Goal: Task Accomplishment & Management: Contribute content

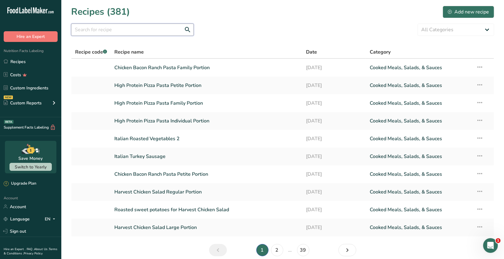
click at [79, 30] on input "text" at bounding box center [132, 30] width 123 height 12
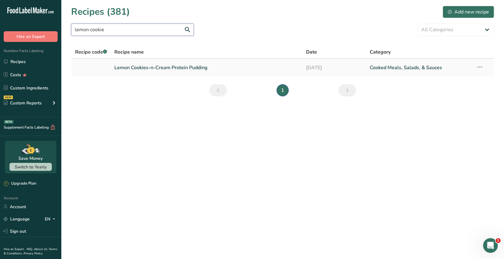
type input "lemon cookie"
click at [196, 69] on link "Lemon Cookies-n-Cream Protein Pudding" at bounding box center [207, 67] width 184 height 13
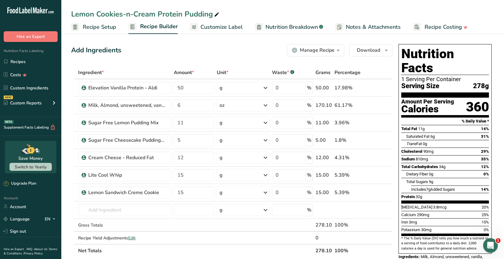
click at [109, 23] on span "Recipe Setup" at bounding box center [99, 27] width 33 height 8
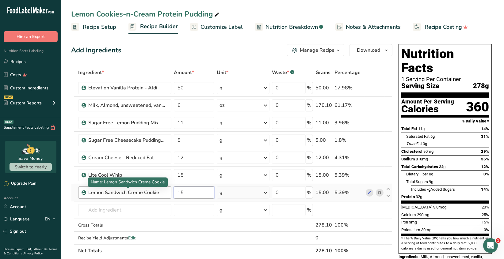
drag, startPoint x: 187, startPoint y: 193, endPoint x: 148, endPoint y: 190, distance: 38.8
click at [148, 190] on tr "Lemon Sandwich Creme Cookie 15 g Weight Units g kg mg See more Volume Units l V…" at bounding box center [231, 192] width 321 height 17
type input "7"
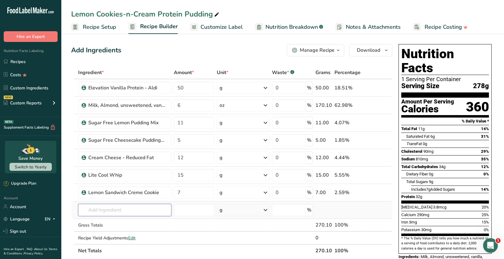
click at [141, 210] on div "Ingredient * Amount * Unit * Waste * .a-a{fill:#347362;}.b-a{fill:#fff;} Grams …" at bounding box center [231, 161] width 321 height 191
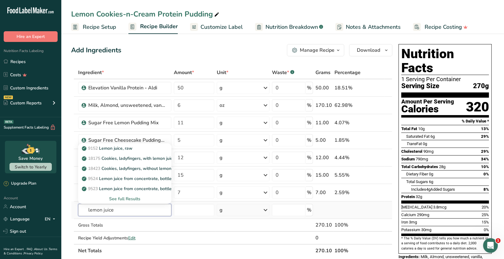
type input "lemon juice"
click at [124, 199] on div "See full Results" at bounding box center [124, 199] width 83 height 6
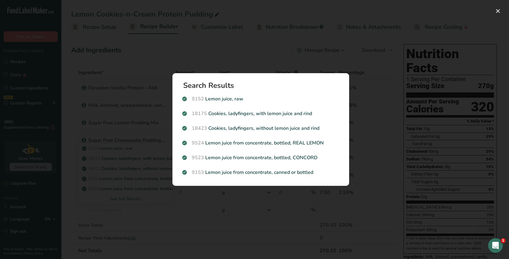
click at [274, 147] on div "9524 Lemon juice from concentrate, bottled, REAL LEMON" at bounding box center [260, 143] width 164 height 15
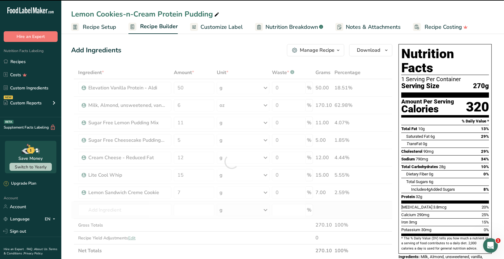
type input "0"
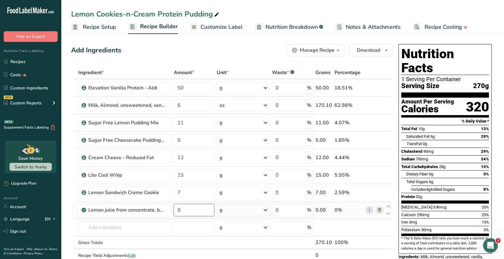
click at [187, 211] on input "0" at bounding box center [194, 210] width 41 height 12
type input "10"
click at [155, 227] on div "Ingredient * Amount * Unit * Waste * .a-a{fill:#347362;}.b-a{fill:#fff;} Grams …" at bounding box center [231, 170] width 321 height 209
click at [389, 205] on icon at bounding box center [388, 207] width 7 height 5
type input "10"
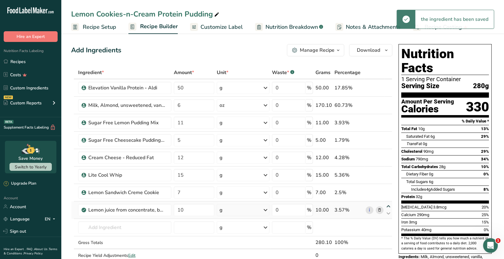
type input "7"
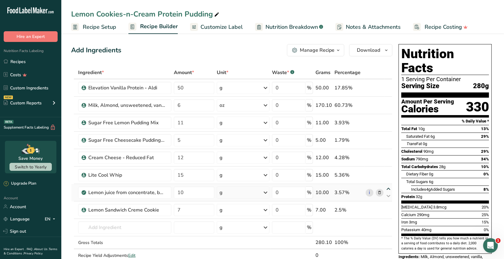
click at [388, 188] on div "Ingredient * Amount * Unit * Waste * .a-a{fill:#347362;}.b-a{fill:#fff;} Grams …" at bounding box center [231, 170] width 321 height 209
click at [388, 188] on icon at bounding box center [388, 189] width 7 height 5
type input "10"
type input "15"
drag, startPoint x: 91, startPoint y: 230, endPoint x: 111, endPoint y: 226, distance: 20.9
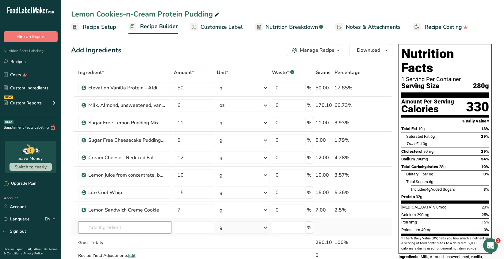
click at [91, 230] on input "text" at bounding box center [124, 228] width 93 height 12
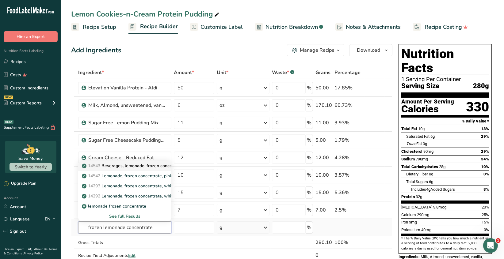
type input "frozen lemonade concentrate"
click at [148, 165] on p "14543 Beverages, lemonade, frozen concentrate, pink, prepared with water" at bounding box center [160, 166] width 154 height 6
type input "Beverages, lemonade, frozen concentrate, pink, prepared with water"
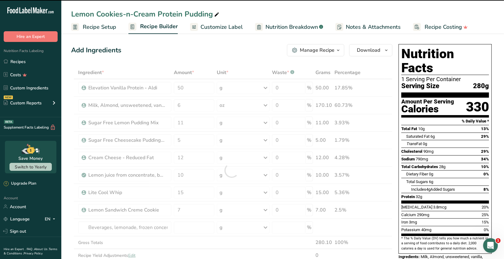
type input "0"
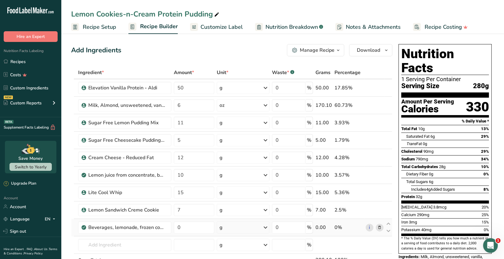
click at [381, 228] on icon at bounding box center [379, 228] width 4 height 6
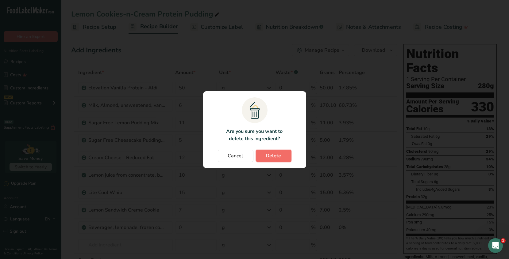
click at [270, 154] on span "Delete" at bounding box center [273, 155] width 15 height 7
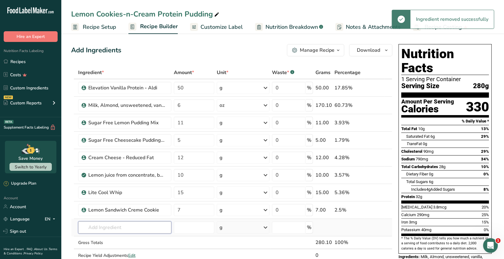
click at [104, 228] on input "text" at bounding box center [124, 228] width 93 height 12
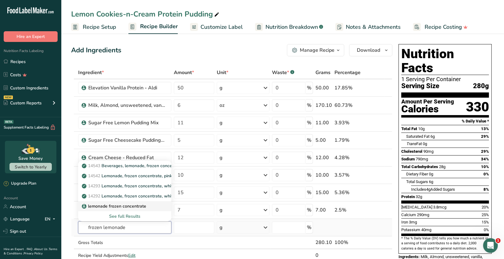
type input "frozen lemonade"
click at [117, 206] on p "lemonade frozen concentrate" at bounding box center [114, 206] width 63 height 6
type input "lemonade frozen concentrate"
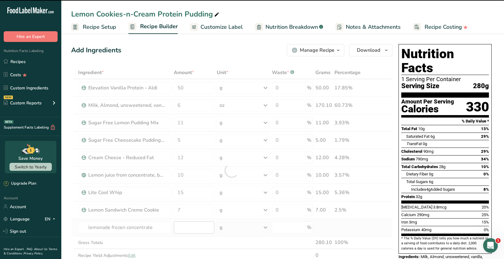
type input "0"
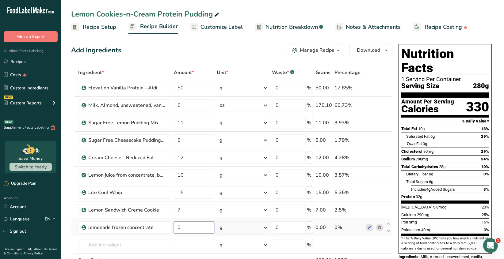
click at [183, 226] on input "0" at bounding box center [194, 228] width 41 height 12
type input "18"
click at [145, 247] on div "Ingredient * Amount * Unit * Waste * .a-a{fill:#347362;}.b-a{fill:#fff;} Grams …" at bounding box center [231, 179] width 321 height 226
click at [387, 224] on icon at bounding box center [388, 224] width 7 height 5
type input "18"
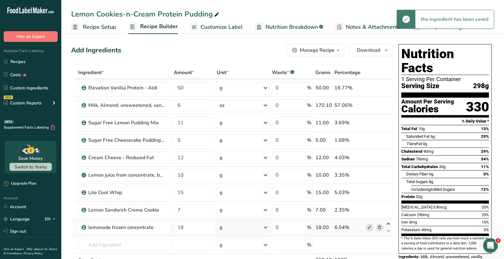
type input "7"
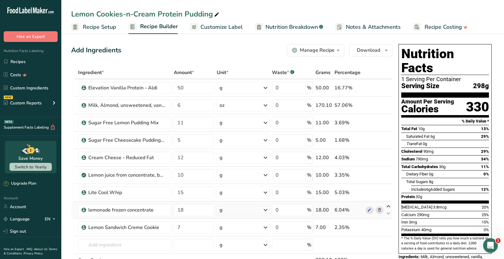
click at [389, 207] on icon at bounding box center [388, 207] width 7 height 5
type input "18"
type input "15"
click at [334, 49] on div "Manage Recipe" at bounding box center [317, 50] width 35 height 7
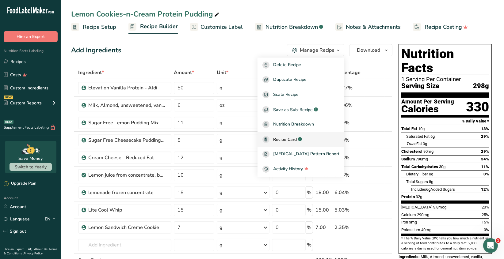
click at [297, 138] on span "Recipe Card" at bounding box center [285, 139] width 24 height 6
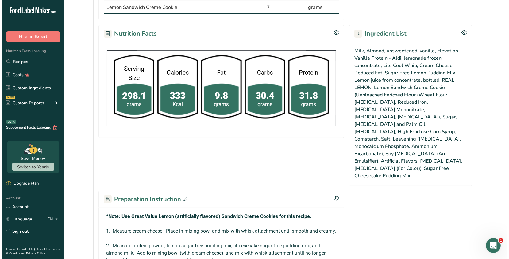
scroll to position [368, 0]
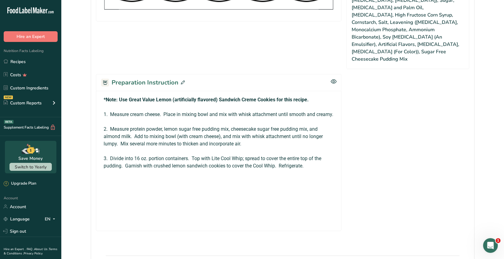
click at [183, 81] on icon at bounding box center [183, 83] width 4 height 4
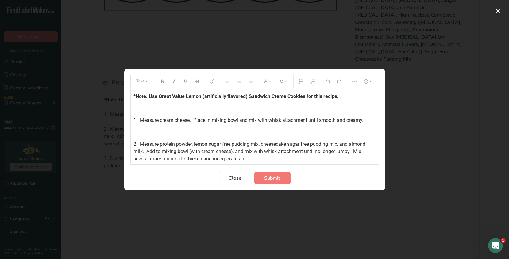
click at [341, 144] on span "2. Measure protein powder, lemon sugar free pudding mix, cheesecake sugar free …" at bounding box center [250, 151] width 233 height 21
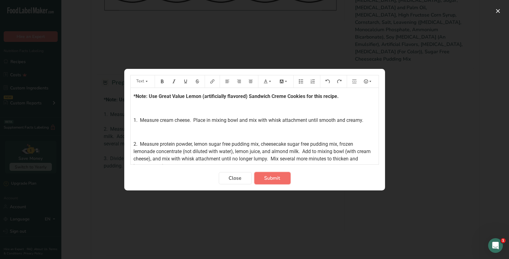
click at [276, 177] on span "Submit" at bounding box center [272, 178] width 16 height 7
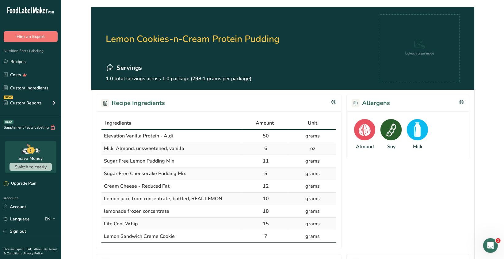
scroll to position [0, 0]
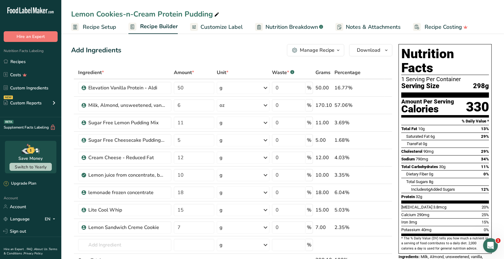
click at [221, 28] on span "Customize Label" at bounding box center [222, 27] width 42 height 8
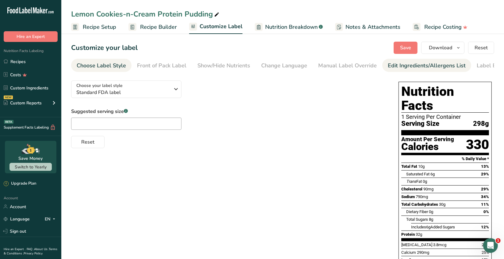
click at [434, 65] on div "Edit Ingredients/Allergens List" at bounding box center [427, 66] width 78 height 8
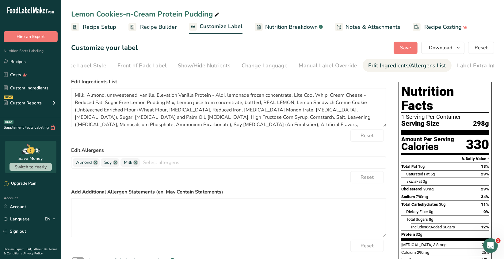
scroll to position [0, 22]
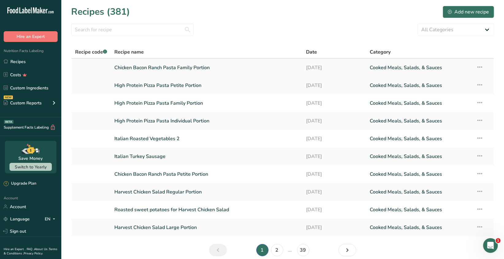
click at [188, 70] on link "Chicken Bacon Ranch Pasta Family Portion" at bounding box center [207, 67] width 184 height 13
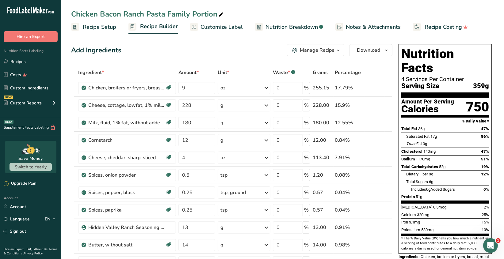
click at [228, 29] on span "Customize Label" at bounding box center [222, 27] width 42 height 8
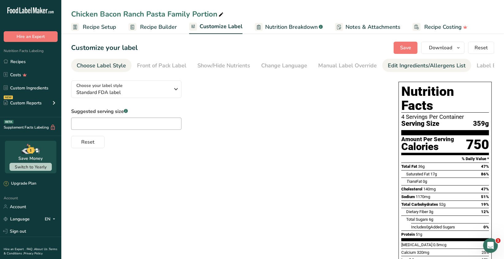
click at [404, 68] on div "Edit Ingredients/Allergens List" at bounding box center [427, 66] width 78 height 8
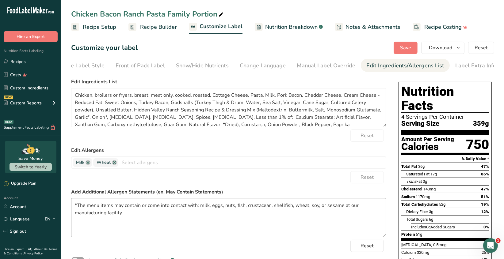
scroll to position [0, 22]
drag, startPoint x: 147, startPoint y: 216, endPoint x: 40, endPoint y: 199, distance: 108.8
click at [40, 199] on div ".a-20{fill:#fff;} Hire an Expert Nutrition Facts Labeling Recipes Costs Custom …" at bounding box center [252, 219] width 504 height 438
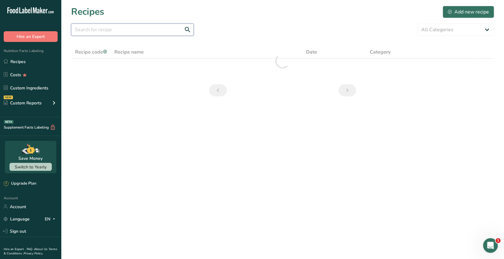
click at [85, 29] on input "text" at bounding box center [132, 30] width 123 height 12
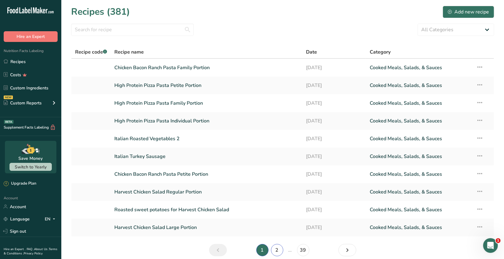
click at [278, 249] on link "2" at bounding box center [277, 250] width 12 height 12
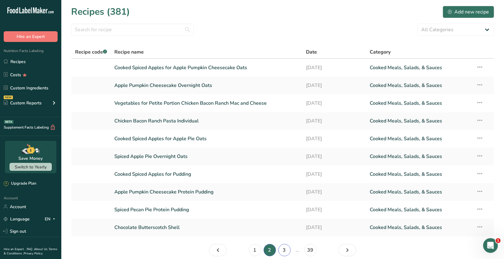
click at [286, 252] on link "3" at bounding box center [284, 250] width 12 height 12
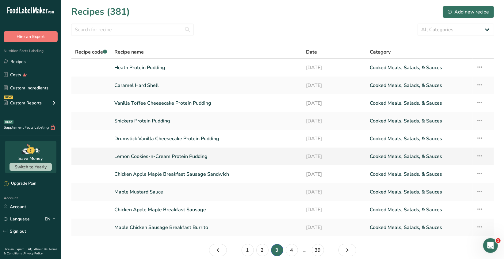
click at [202, 157] on link "Lemon Cookies-n-Cream Protein Pudding" at bounding box center [207, 156] width 184 height 13
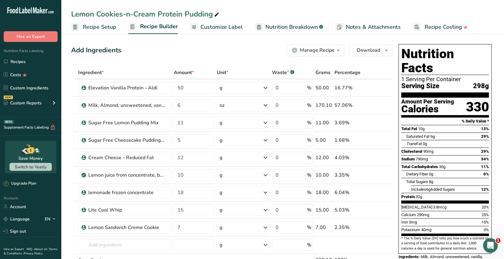
click at [225, 29] on span "Customize Label" at bounding box center [222, 27] width 42 height 8
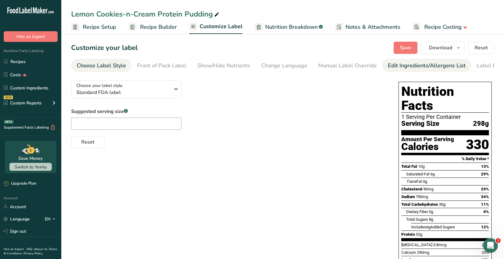
click at [406, 64] on div "Edit Ingredients/Allergens List" at bounding box center [427, 66] width 78 height 8
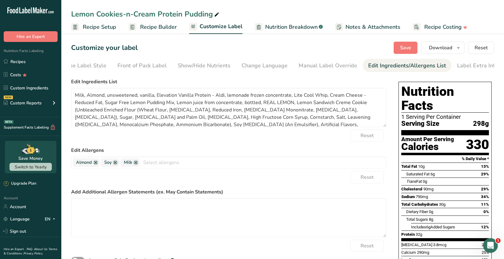
scroll to position [0, 22]
click at [85, 209] on textarea at bounding box center [228, 217] width 315 height 39
paste textarea "*The menu items may contain or come into contact with: milk, eggs, nuts, fish, …"
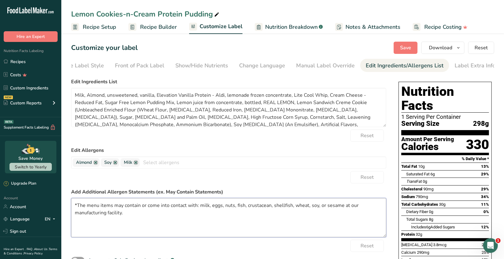
type textarea "*The menu items may contain or come into contact with: milk, eggs, nuts, fish, …"
click at [402, 45] on span "Save" at bounding box center [405, 47] width 11 height 7
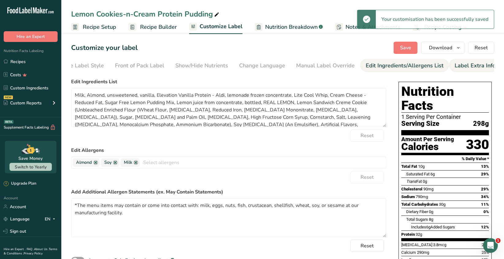
click at [458, 68] on div "Label Extra Info" at bounding box center [475, 66] width 41 height 8
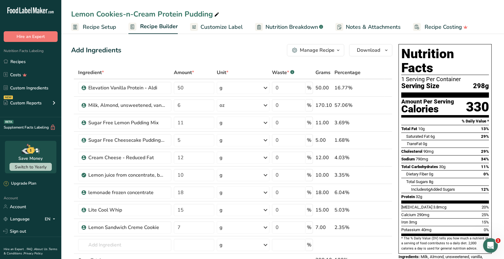
click at [340, 51] on icon "button" at bounding box center [338, 51] width 5 height 8
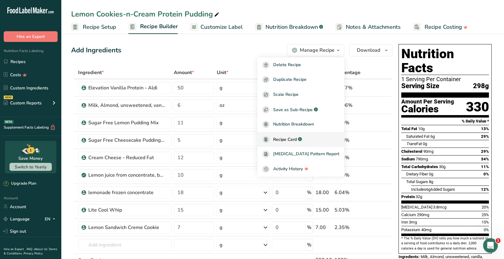
click at [297, 142] on span "Recipe Card" at bounding box center [285, 139] width 24 height 6
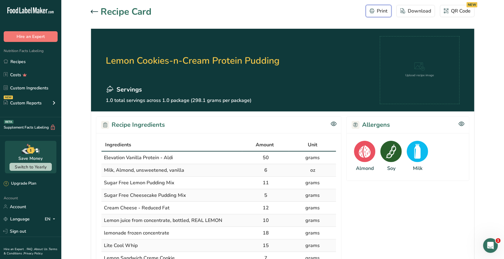
drag, startPoint x: 380, startPoint y: 14, endPoint x: 388, endPoint y: 202, distance: 188.1
click at [380, 14] on div "Print" at bounding box center [379, 10] width 18 height 7
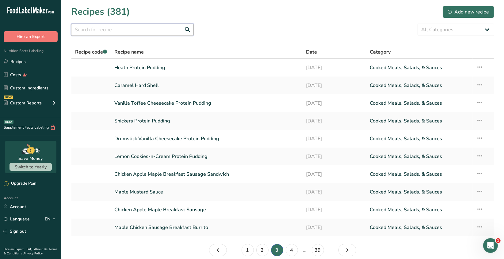
click at [98, 35] on input "text" at bounding box center [132, 30] width 123 height 12
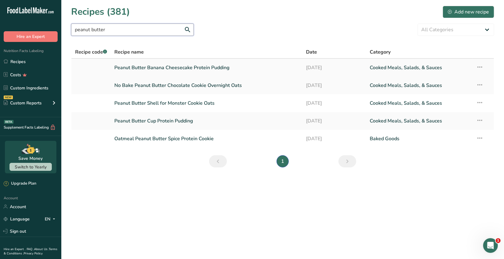
type input "peanut butter"
click at [160, 71] on link "Peanut Butter Banana Cheesecake Protein Pudding" at bounding box center [207, 67] width 184 height 13
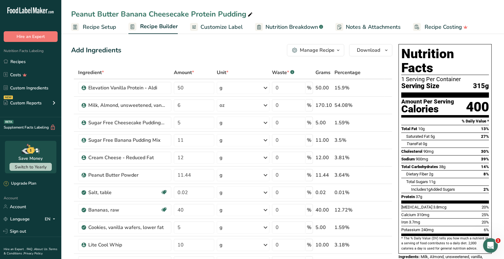
click at [250, 15] on icon at bounding box center [250, 14] width 6 height 9
click at [188, 14] on input "Peanut Butter Banana Cheesecake Protein Pudding" at bounding box center [282, 14] width 423 height 11
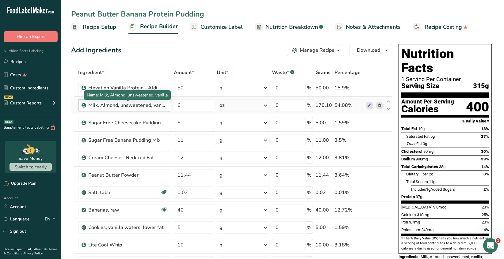
type input "Peanut Butter Banana Protein Pudding"
click at [159, 103] on div "Milk, Almond, unsweetened, vanilla" at bounding box center [126, 105] width 77 height 7
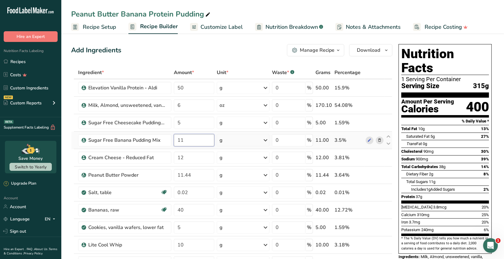
click at [184, 141] on input "11" at bounding box center [194, 140] width 41 height 12
type input "14"
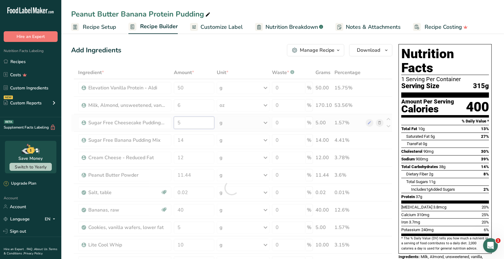
click at [182, 123] on div "Ingredient * Amount * Unit * Waste * .a-a{fill:#347362;}.b-a{fill:#fff;} Grams …" at bounding box center [231, 188] width 321 height 244
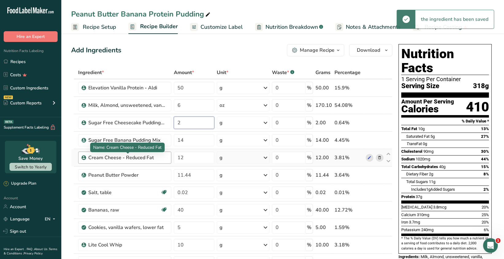
type input "2"
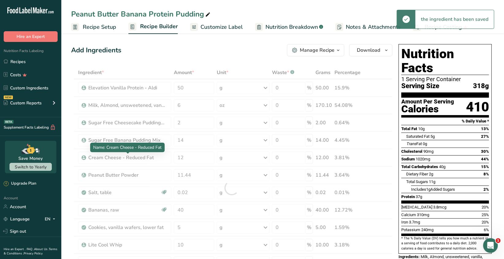
click at [158, 158] on div "Ingredient * Amount * Unit * Waste * .a-a{fill:#347362;}.b-a{fill:#fff;} Grams …" at bounding box center [231, 188] width 321 height 244
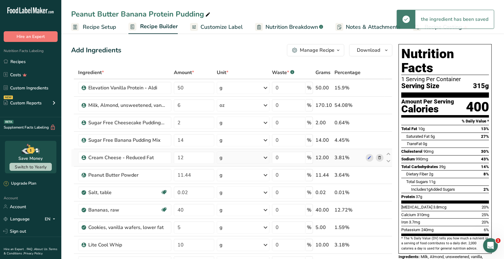
click at [380, 159] on icon at bounding box center [379, 158] width 4 height 6
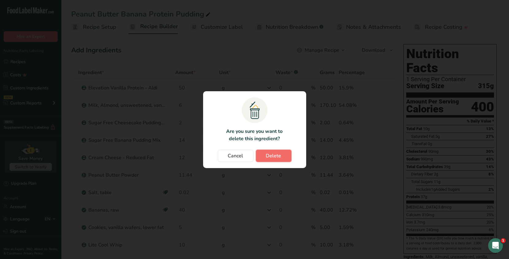
click at [272, 159] on span "Delete" at bounding box center [273, 155] width 15 height 7
type input "11.44"
type input "0.02"
type input "40"
type input "5"
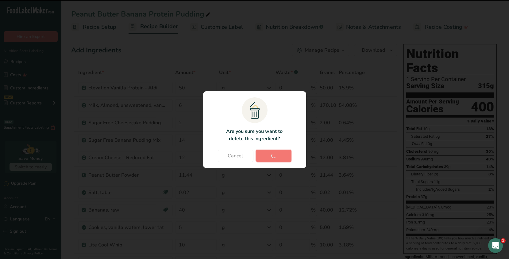
type input "10"
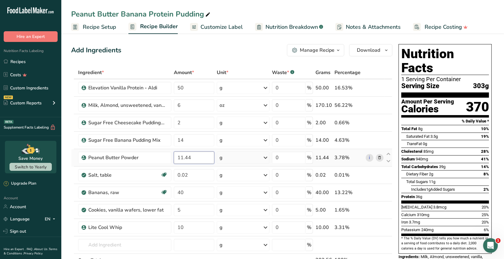
drag, startPoint x: 193, startPoint y: 157, endPoint x: 172, endPoint y: 156, distance: 20.6
click at [172, 156] on tr "Peanut Butter Powder 11.44 g Weight Units g kg mg See more Volume Units l Volum…" at bounding box center [231, 157] width 321 height 17
type input "10"
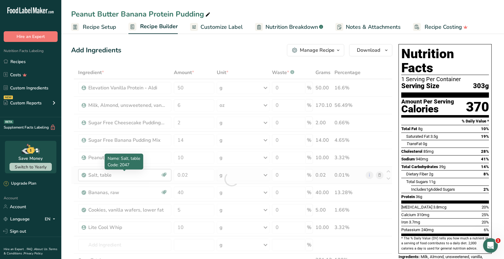
click at [136, 175] on div "Ingredient * Amount * Unit * Waste * .a-a{fill:#347362;}.b-a{fill:#fff;} Grams …" at bounding box center [231, 179] width 321 height 226
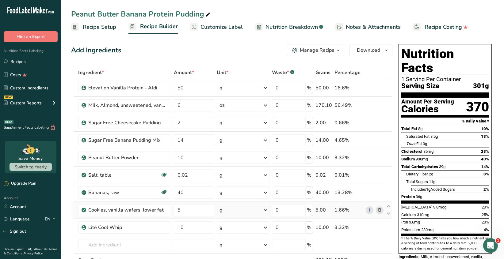
click at [381, 209] on icon at bounding box center [379, 210] width 4 height 6
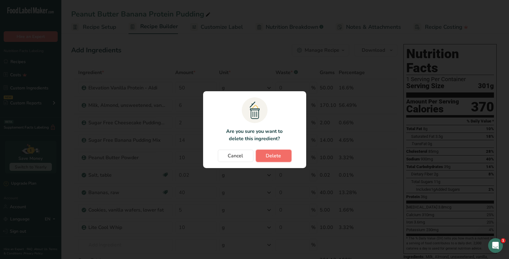
click at [279, 158] on span "Delete" at bounding box center [273, 155] width 15 height 7
type input "10"
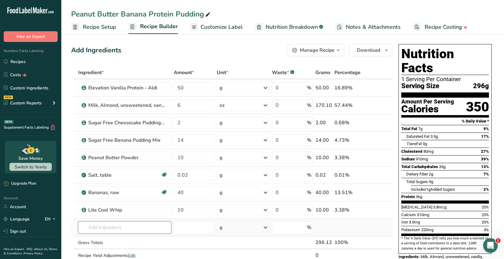
click at [92, 228] on input "text" at bounding box center [124, 228] width 93 height 12
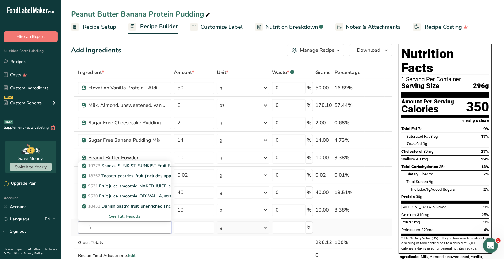
type input "f"
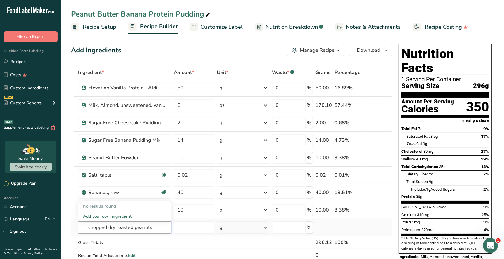
drag, startPoint x: 156, startPoint y: 228, endPoint x: 75, endPoint y: 224, distance: 80.7
click at [75, 224] on tr "chopped dry roasted peanuts No results found Add your own ingredient g Weight U…" at bounding box center [231, 227] width 321 height 17
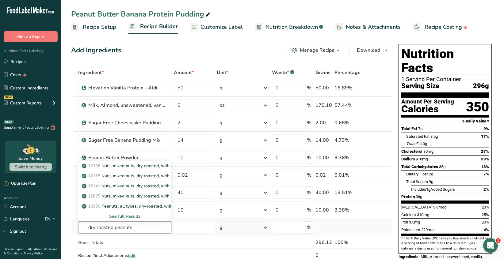
click at [125, 232] on input "dry roasted peanuts" at bounding box center [124, 228] width 93 height 12
type input "dry roasted peanuts"
click at [136, 213] on div "See full Results" at bounding box center [124, 216] width 83 height 6
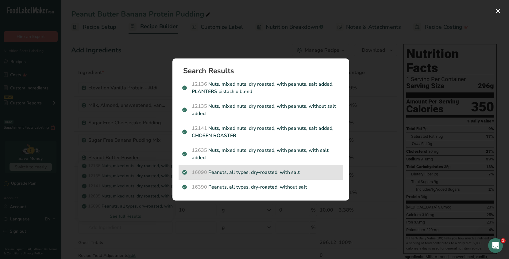
click at [282, 177] on div "16090 Peanuts, all types, dry-roasted, with salt" at bounding box center [260, 172] width 164 height 15
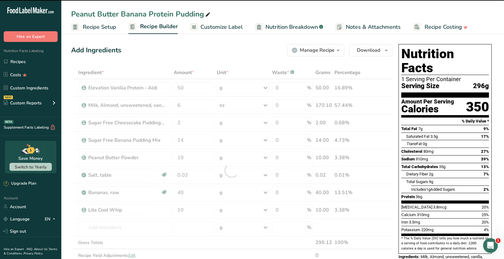
type input "0"
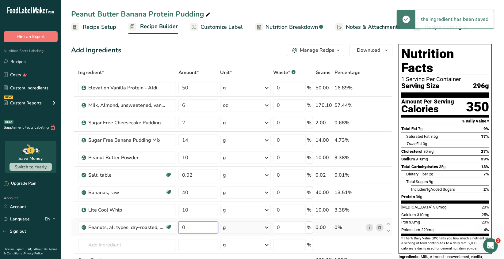
click at [189, 228] on input "0" at bounding box center [198, 228] width 40 height 12
type input "3"
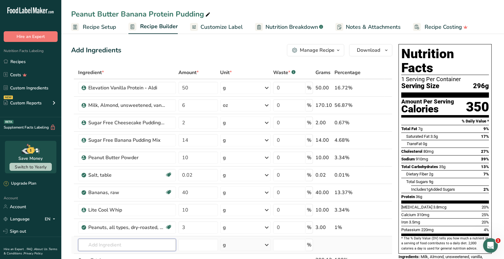
click at [135, 246] on div "Ingredient * Amount * Unit * Waste * .a-a{fill:#347362;}.b-a{fill:#fff;} Grams …" at bounding box center [231, 179] width 321 height 226
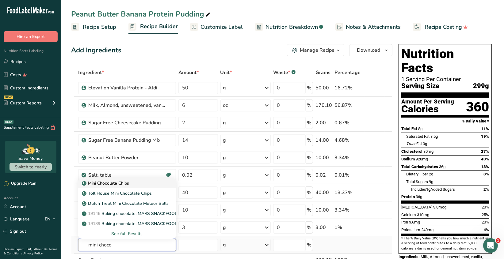
type input "mini choco"
click at [116, 182] on p "Mini Chocolate Chips" at bounding box center [106, 183] width 46 height 6
type input "Mini Chocolate Chips"
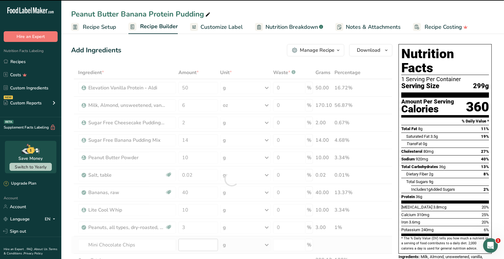
type input "0"
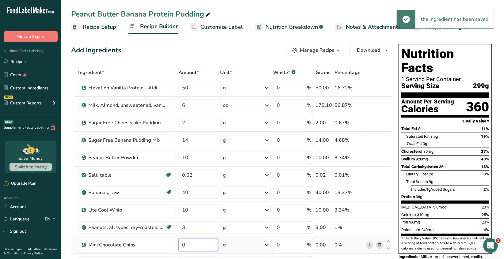
click at [187, 245] on input "0" at bounding box center [198, 245] width 40 height 12
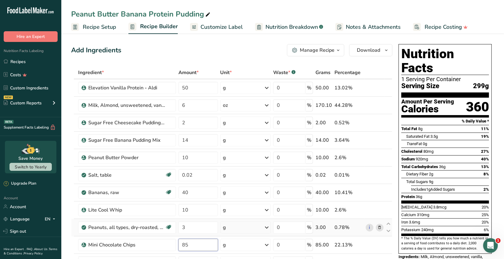
type input "8"
type input "5"
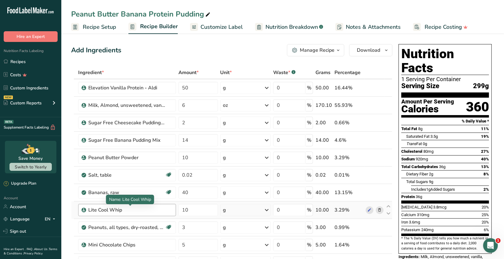
click at [153, 209] on div "Ingredient * Amount * Unit * Waste * .a-a{fill:#347362;}.b-a{fill:#fff;} Grams …" at bounding box center [231, 188] width 321 height 244
click at [336, 50] on icon "button" at bounding box center [338, 51] width 5 height 8
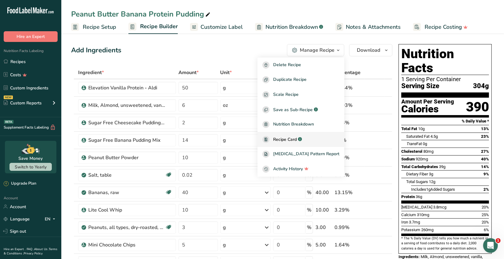
click at [293, 142] on span "Recipe Card" at bounding box center [285, 139] width 24 height 6
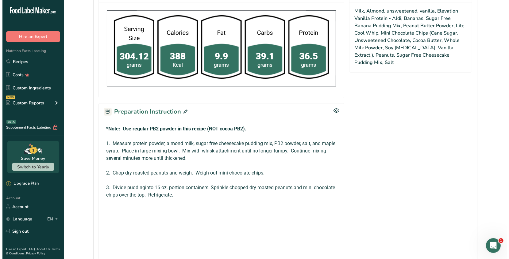
scroll to position [337, 0]
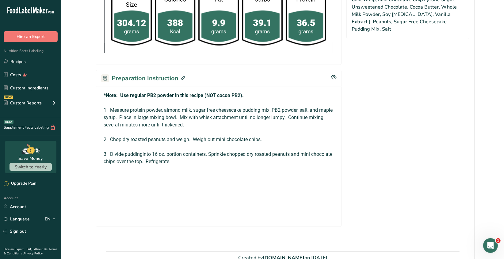
click at [181, 78] on icon at bounding box center [183, 78] width 4 height 4
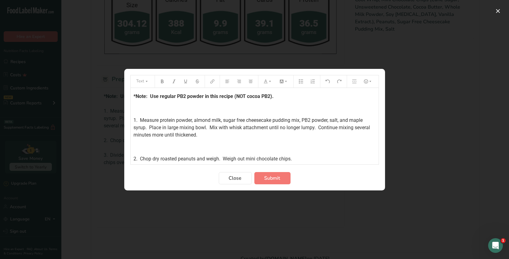
click at [341, 121] on span "1. Measure protein powder, almond milk, sugar free cheesecake pudding mix, PB2 …" at bounding box center [253, 127] width 238 height 21
click at [302, 120] on span "1. Measure protein powder, almond milk, sugar free cheesecake pudding mix, PB2 …" at bounding box center [253, 127] width 238 height 21
drag, startPoint x: 220, startPoint y: 128, endPoint x: 183, endPoint y: 128, distance: 36.8
click at [183, 128] on span "1. Measure protein powder, almond milk, sugar free cheesecake pudding mix, suga…" at bounding box center [253, 127] width 238 height 21
click at [172, 127] on span "1. Measure protein powder, almond milk, sugar free cheesecake pudding mix, suga…" at bounding box center [253, 127] width 238 height 21
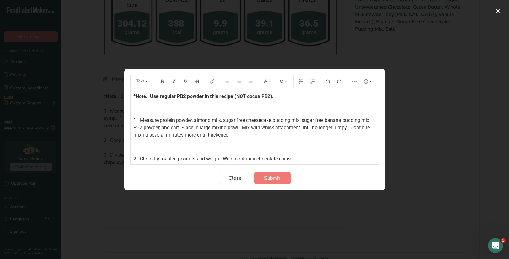
click at [194, 127] on span "1. Measure protein powder, almond milk, sugar free cheesecake pudding mix, suga…" at bounding box center [253, 127] width 238 height 21
click at [253, 135] on p "1. Measure protein powder, almond milk, sugar free cheesecake pudding mix, suga…" at bounding box center [255, 128] width 242 height 22
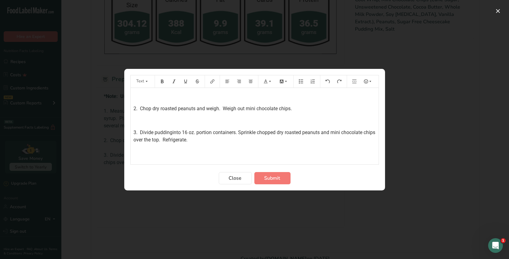
scroll to position [61, 0]
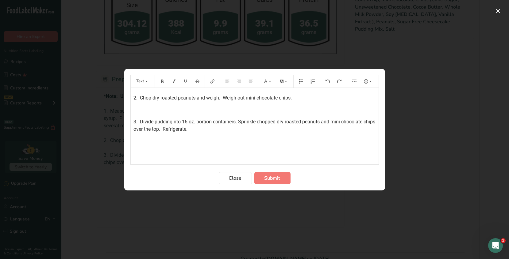
click at [172, 121] on span "3. Divide puddinginto 16 oz. portion containers. Sprinkle chopped dry roasted p…" at bounding box center [255, 125] width 243 height 13
click at [239, 121] on span "3. Divide pudding into 16 oz. portion containers. Sprinkle chopped dry roasted …" at bounding box center [249, 125] width 231 height 13
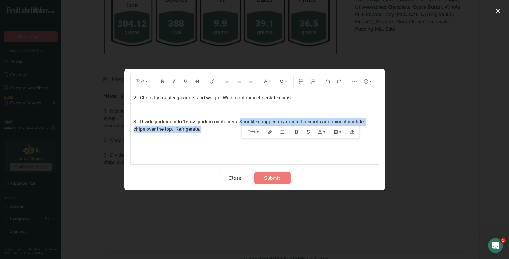
drag, startPoint x: 239, startPoint y: 121, endPoint x: 247, endPoint y: 130, distance: 11.8
click at [247, 130] on div "*Note: Use regular PB2 powder in this recipe (NOT cocoa PB2). ﻿ 1. Measure prot…" at bounding box center [255, 126] width 248 height 77
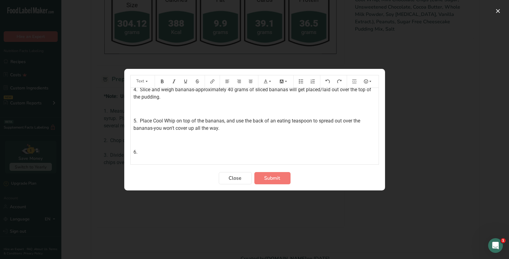
scroll to position [153, 0]
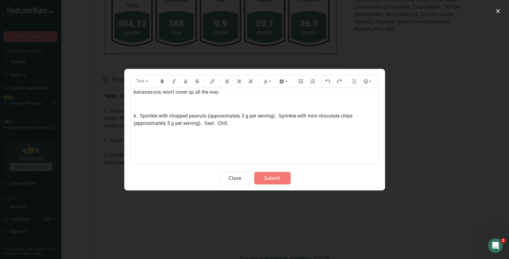
click at [276, 176] on span "Submit" at bounding box center [272, 178] width 16 height 7
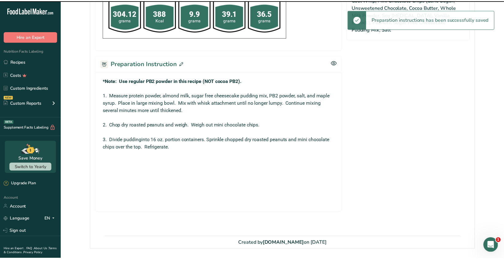
scroll to position [356, 0]
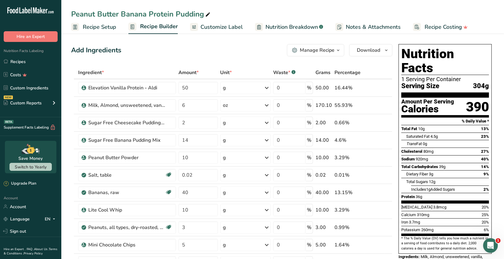
click at [229, 27] on span "Customize Label" at bounding box center [222, 27] width 42 height 8
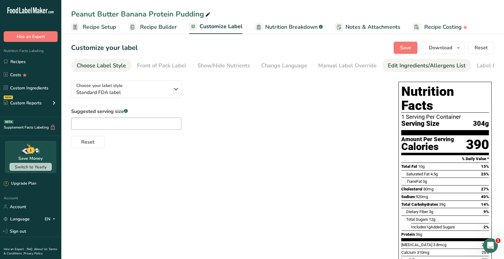
click at [423, 68] on div "Edit Ingredients/Allergens List" at bounding box center [427, 66] width 78 height 8
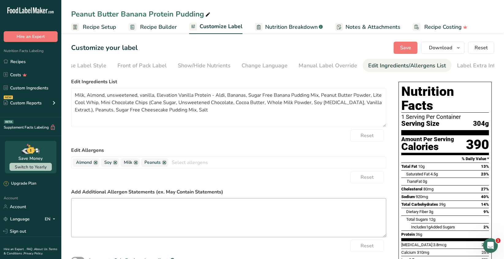
scroll to position [0, 22]
click at [89, 207] on textarea at bounding box center [228, 217] width 315 height 39
paste textarea "*The menu items may contain or come into contact with: milk, eggs, nuts, fish, …"
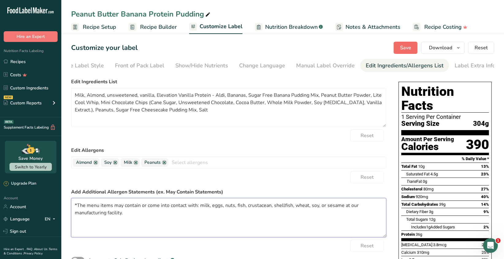
type textarea "*The menu items may contain or come into contact with: milk, eggs, nuts, fish, …"
click at [407, 49] on span "Save" at bounding box center [405, 47] width 11 height 7
click at [462, 67] on div "Label Extra Info" at bounding box center [475, 66] width 41 height 8
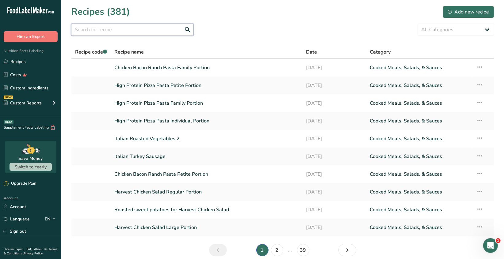
click at [86, 32] on input "text" at bounding box center [132, 30] width 123 height 12
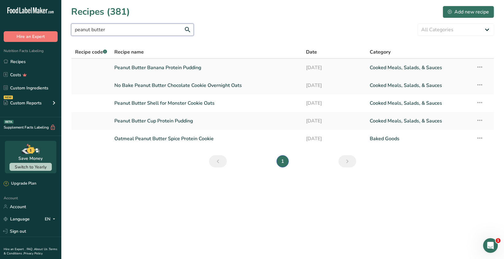
type input "peanut butter"
click at [130, 71] on link "Peanut Butter Banana Protein Pudding" at bounding box center [207, 67] width 184 height 13
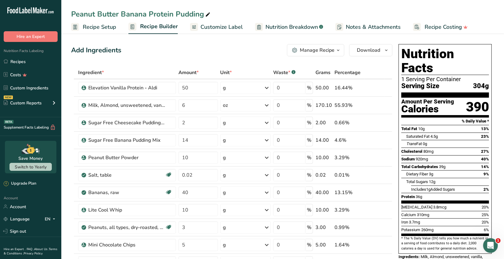
click at [334, 53] on div "Manage Recipe" at bounding box center [317, 50] width 35 height 7
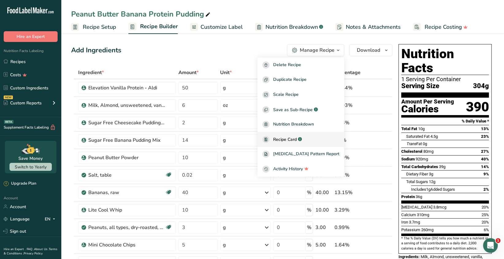
click at [297, 139] on span "Recipe Card" at bounding box center [285, 139] width 24 height 6
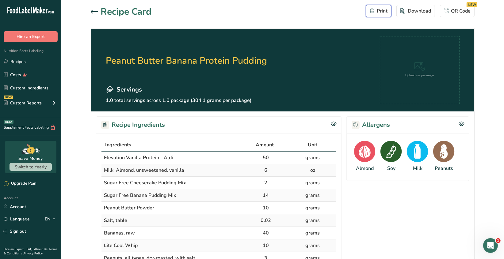
drag, startPoint x: 378, startPoint y: 13, endPoint x: 384, endPoint y: 203, distance: 190.2
click at [378, 13] on div "Print" at bounding box center [379, 10] width 18 height 7
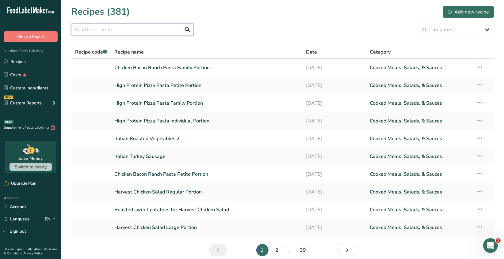
click at [87, 32] on input "text" at bounding box center [132, 30] width 123 height 12
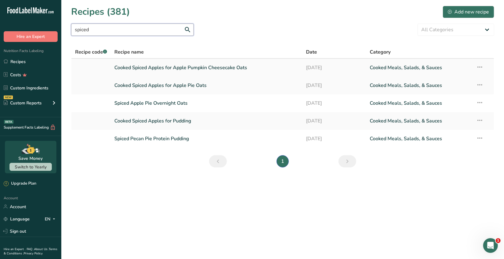
type input "spiced"
click at [201, 68] on link "Cooked Spiced Apples for Apple Pumpkin Cheesecake Oats" at bounding box center [207, 67] width 184 height 13
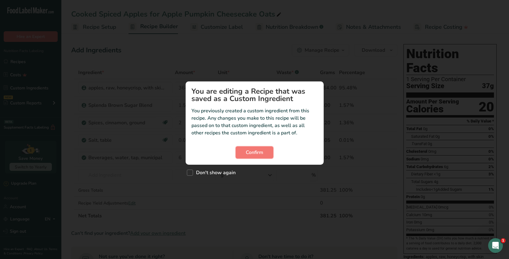
drag, startPoint x: 255, startPoint y: 153, endPoint x: 252, endPoint y: 144, distance: 9.9
click at [255, 152] on span "Confirm" at bounding box center [254, 152] width 17 height 7
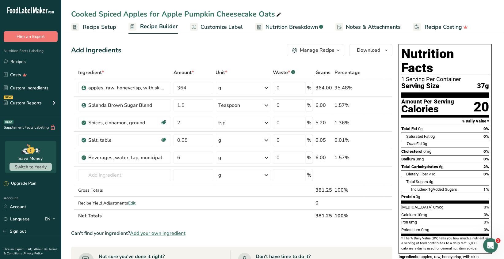
click at [93, 30] on span "Recipe Setup" at bounding box center [99, 27] width 33 height 8
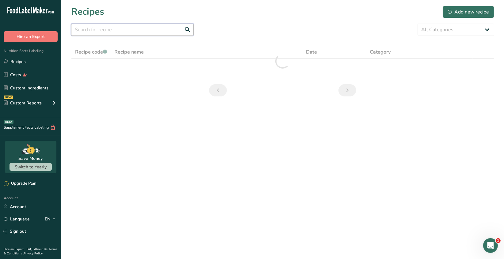
click at [108, 29] on input "text" at bounding box center [132, 30] width 123 height 12
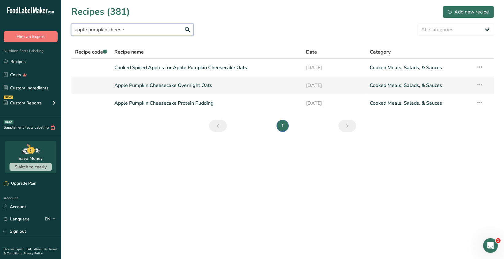
type input "apple pumpkin cheese"
click at [173, 88] on link "Apple Pumpkin Cheesecake Overnight Oats" at bounding box center [207, 85] width 184 height 13
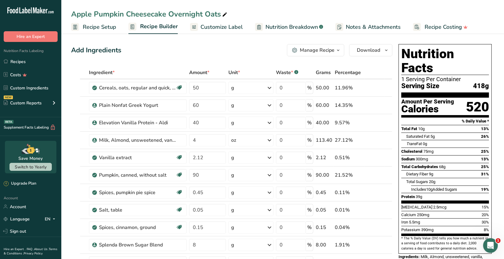
click at [337, 52] on icon "button" at bounding box center [338, 51] width 5 height 8
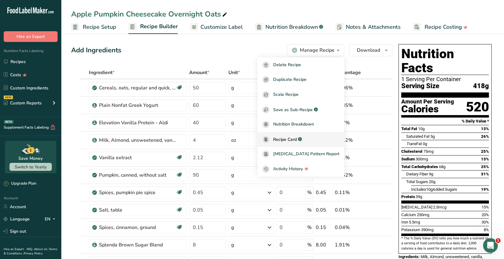
drag, startPoint x: 294, startPoint y: 139, endPoint x: 302, endPoint y: 137, distance: 8.1
click at [294, 139] on span "Recipe Card" at bounding box center [285, 139] width 24 height 6
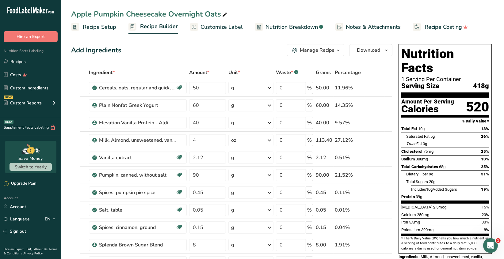
click at [223, 29] on span "Customize Label" at bounding box center [222, 27] width 42 height 8
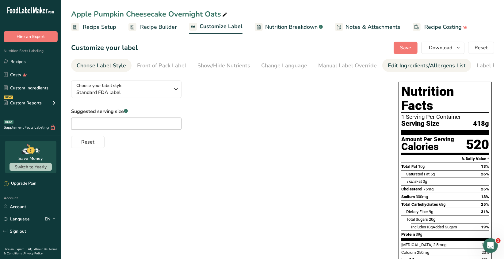
click at [420, 71] on link "Edit Ingredients/Allergens List" at bounding box center [427, 66] width 78 height 14
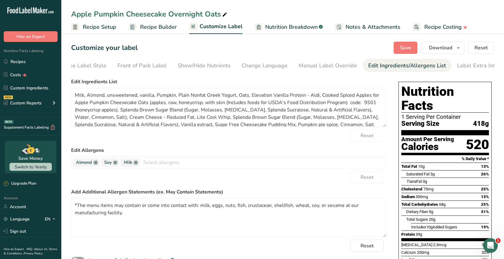
scroll to position [0, 22]
click at [459, 70] on link "Label Extra Info" at bounding box center [475, 66] width 41 height 14
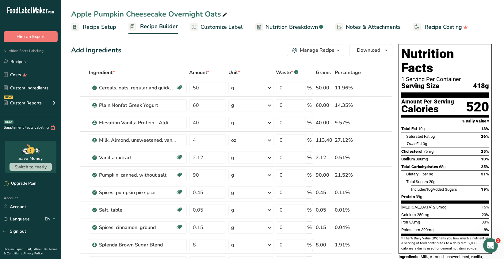
click at [339, 51] on icon "button" at bounding box center [338, 51] width 5 height 8
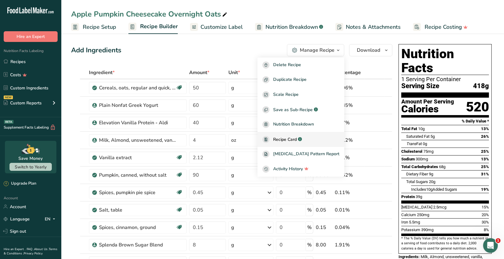
drag, startPoint x: 300, startPoint y: 139, endPoint x: 323, endPoint y: 137, distance: 23.1
click at [297, 140] on span "Recipe Card" at bounding box center [285, 139] width 24 height 6
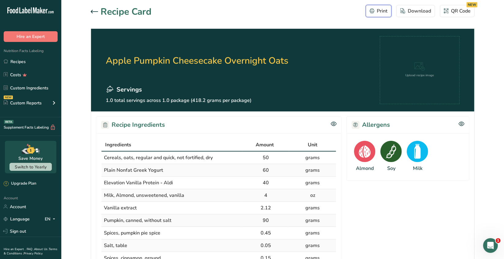
click at [381, 10] on div "Print" at bounding box center [379, 10] width 18 height 7
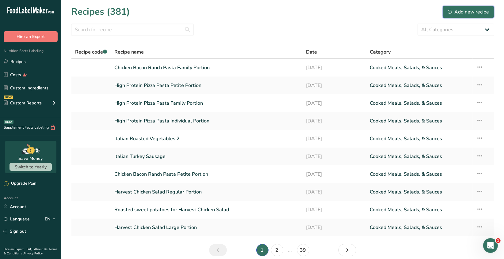
click at [475, 11] on div "Add new recipe" at bounding box center [468, 11] width 41 height 7
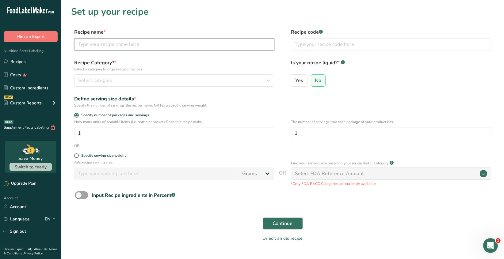
click at [89, 44] on input "text" at bounding box center [174, 44] width 200 height 12
click at [263, 218] on button "Continue" at bounding box center [283, 224] width 40 height 12
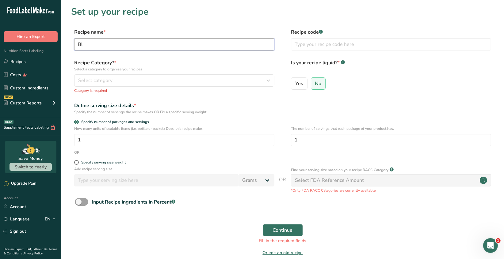
type input "B"
type input "Crumble Recipe for Blueberry Crumble Oats"
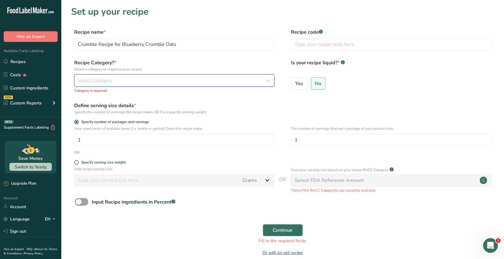
click at [250, 84] on div "Select category" at bounding box center [172, 80] width 189 height 7
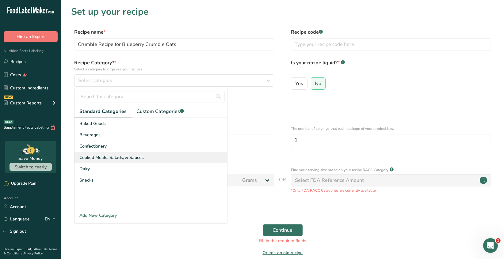
click at [134, 156] on span "Cooked Meals, Salads, & Sauces" at bounding box center [111, 158] width 64 height 6
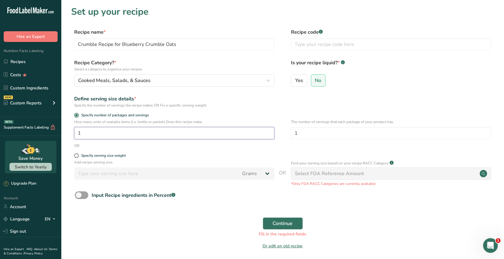
click at [86, 133] on input "1" at bounding box center [174, 133] width 200 height 12
type input "11"
click at [278, 224] on span "Continue" at bounding box center [283, 223] width 20 height 7
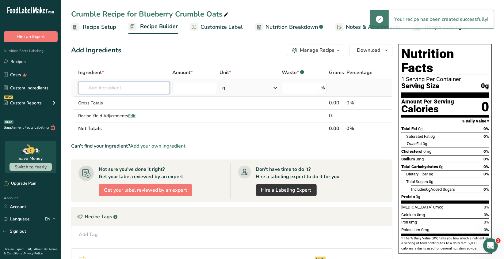
click at [87, 88] on input "text" at bounding box center [123, 88] width 91 height 12
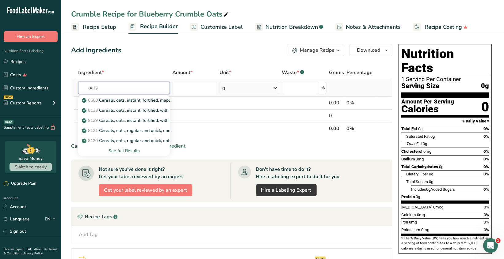
type input "oats"
click at [125, 152] on div "See full Results" at bounding box center [124, 151] width 82 height 6
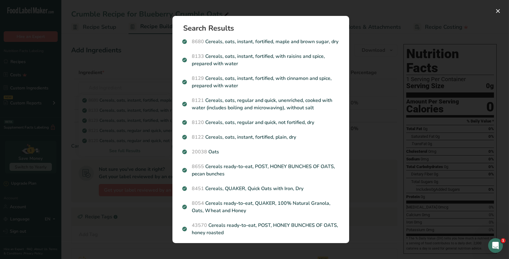
click at [278, 126] on p "8120 Cereals, oats, regular and quick, not fortified, dry" at bounding box center [260, 122] width 157 height 7
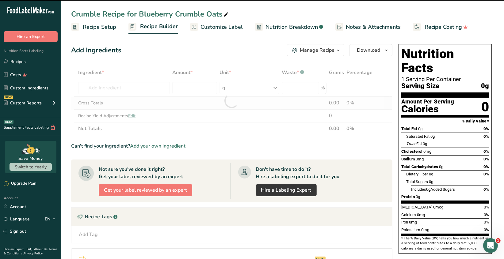
type input "0"
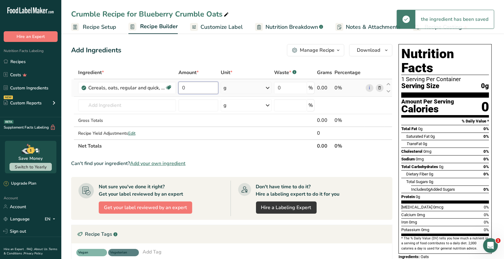
click at [188, 88] on input "0" at bounding box center [198, 88] width 40 height 12
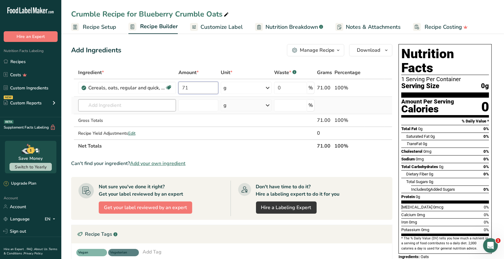
type input "71"
click at [136, 107] on div "Ingredient * Amount * Unit * Waste * .a-a{fill:#347362;}.b-a{fill:#fff;} Grams …" at bounding box center [231, 109] width 321 height 86
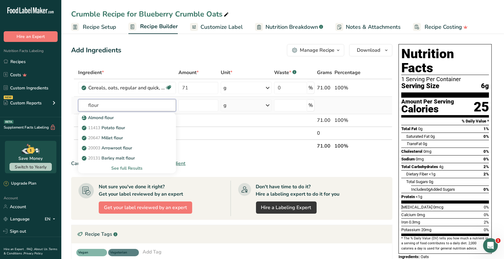
type input "flour"
click at [133, 167] on div "See full Results" at bounding box center [127, 168] width 88 height 6
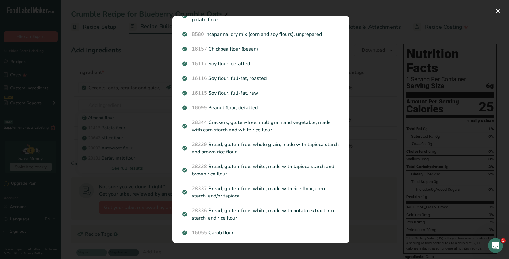
scroll to position [135, 0]
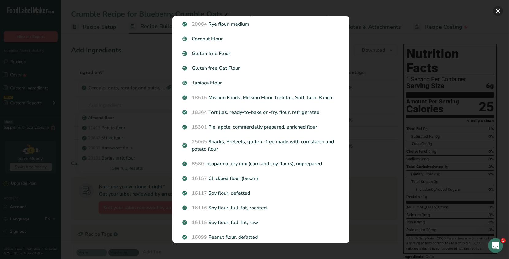
click at [497, 10] on button "Search results modal" at bounding box center [498, 11] width 10 height 10
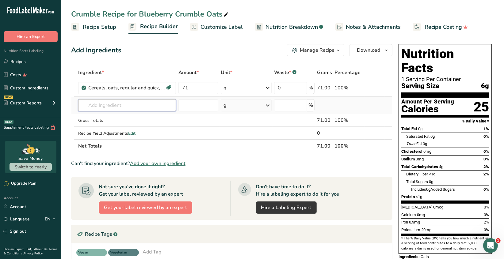
click at [91, 99] on input "text" at bounding box center [127, 105] width 98 height 12
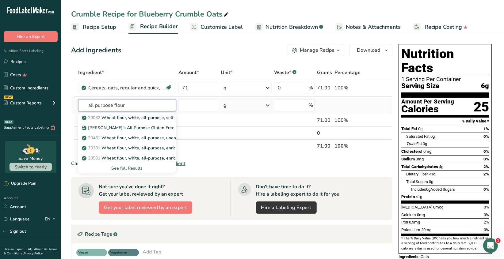
type input "all purpose flour"
click at [121, 167] on div "See full Results" at bounding box center [127, 168] width 88 height 6
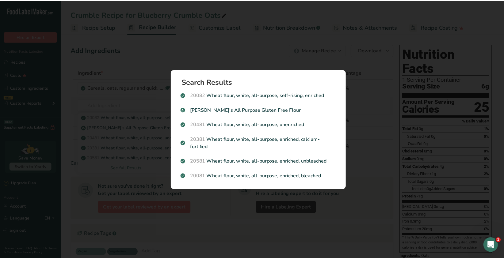
scroll to position [0, 0]
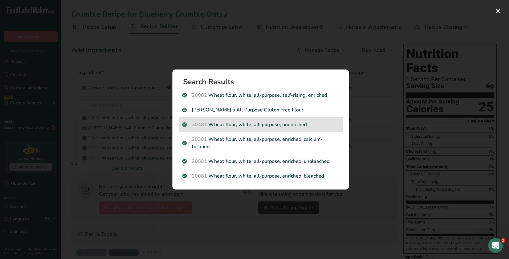
click at [283, 127] on p "20481 Wheat flour, white, all-purpose, unenriched" at bounding box center [260, 124] width 157 height 7
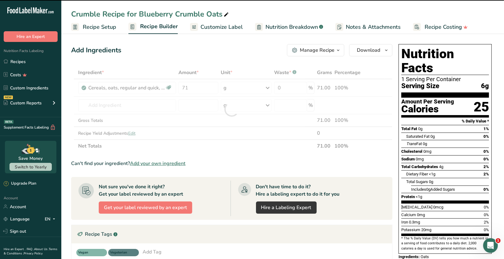
type input "0"
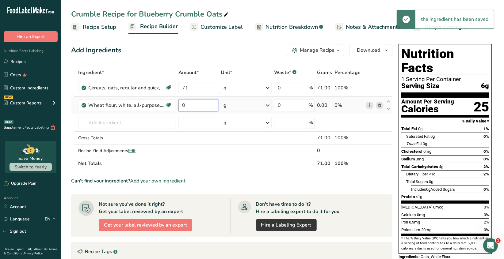
click at [191, 108] on input "0" at bounding box center [198, 105] width 40 height 12
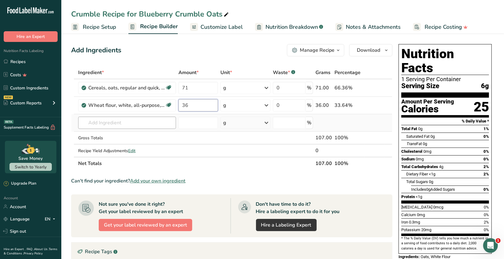
type input "36"
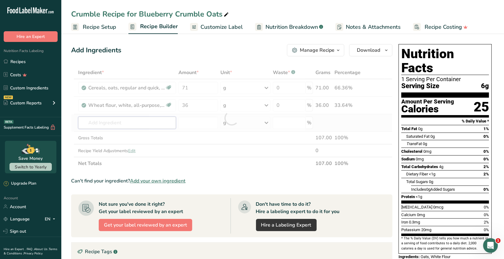
click at [117, 124] on div "Ingredient * Amount * Unit * Waste * .a-a{fill:#347362;}.b-a{fill:#fff;} Grams …" at bounding box center [231, 118] width 321 height 104
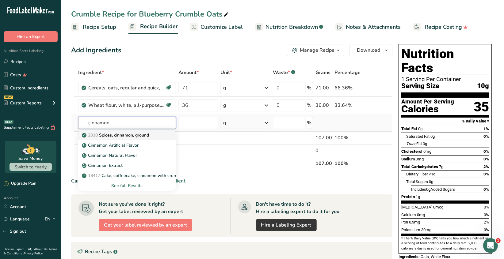
type input "cinnamon"
click at [143, 136] on p "2010 Spices, cinnamon, ground" at bounding box center [116, 135] width 66 height 6
type input "Spices, cinnamon, ground"
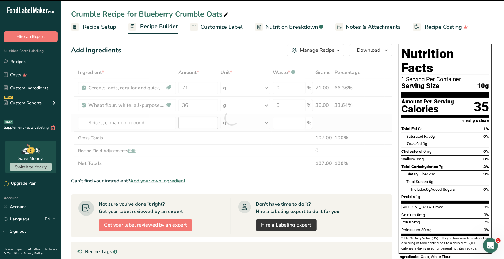
type input "0"
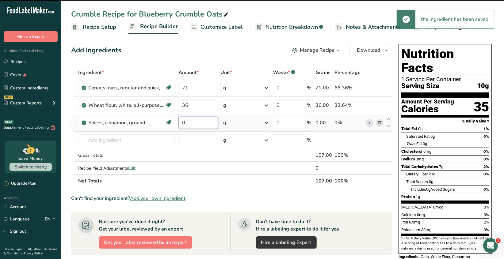
click at [186, 123] on input "0" at bounding box center [198, 123] width 40 height 12
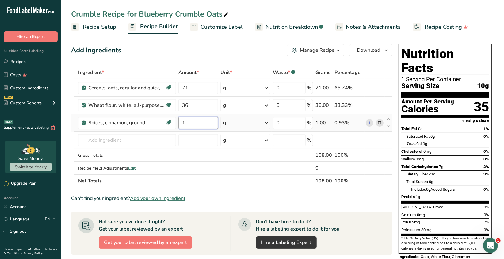
type input "1"
click at [267, 124] on div "Ingredient * Amount * Unit * Waste * .a-a{fill:#347362;}.b-a{fill:#fff;} Grams …" at bounding box center [231, 126] width 321 height 121
click at [267, 124] on icon at bounding box center [266, 122] width 7 height 11
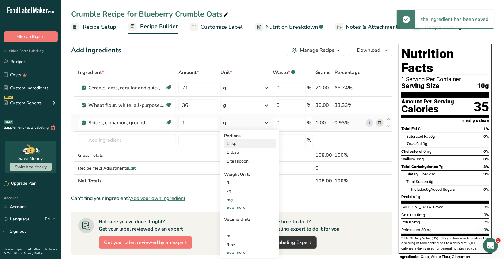
click at [234, 145] on div "1 tsp" at bounding box center [250, 143] width 52 height 9
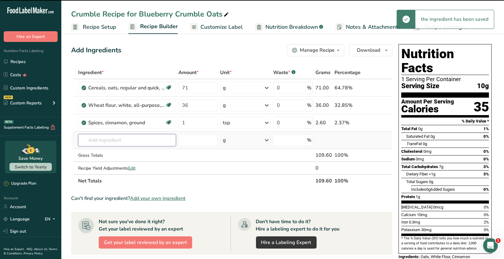
click at [93, 142] on input "text" at bounding box center [127, 140] width 98 height 12
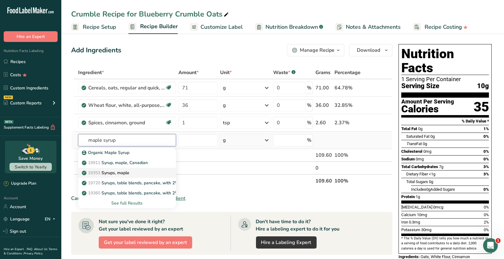
type input "maple syrup"
click at [127, 173] on p "19353 Syrups, maple" at bounding box center [106, 173] width 46 height 6
type input "Syrups, maple"
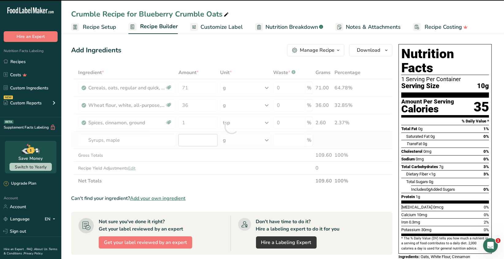
type input "0"
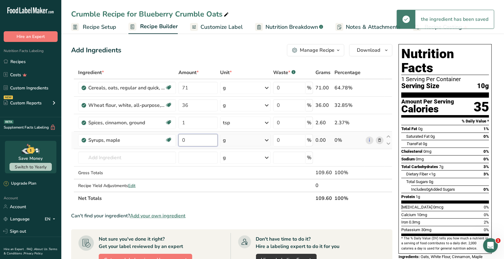
click at [187, 139] on input "0" at bounding box center [197, 140] width 39 height 12
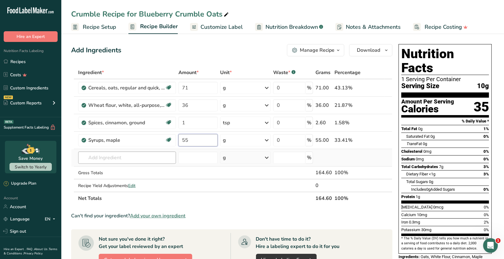
type input "55"
click at [122, 158] on div "Ingredient * Amount * Unit * Waste * .a-a{fill:#347362;}.b-a{fill:#fff;} Grams …" at bounding box center [231, 135] width 321 height 139
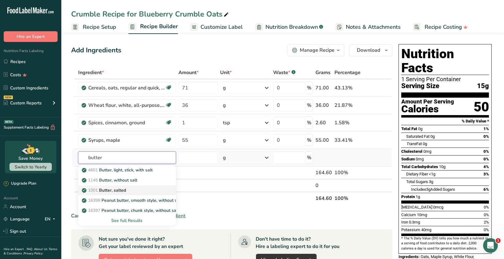
type input "butter"
click at [136, 190] on div "1001 Butter, salted" at bounding box center [122, 190] width 78 height 6
type input "Butter, salted"
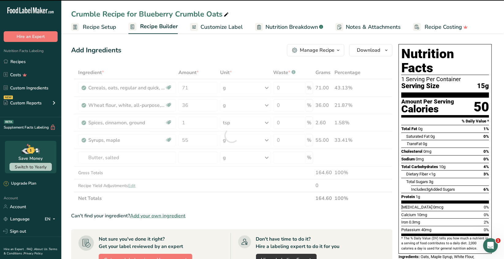
type input "0"
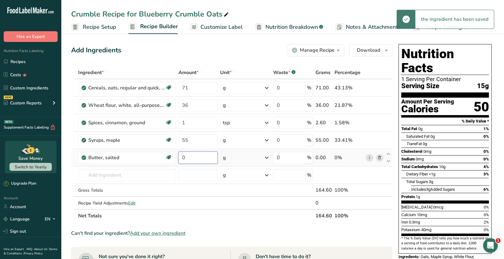
click at [188, 157] on input "0" at bounding box center [197, 158] width 39 height 12
type input "1.5"
click at [265, 158] on div "Ingredient * Amount * Unit * Waste * .a-a{fill:#347362;}.b-a{fill:#fff;} Grams …" at bounding box center [231, 144] width 321 height 156
click at [266, 158] on icon at bounding box center [266, 157] width 7 height 11
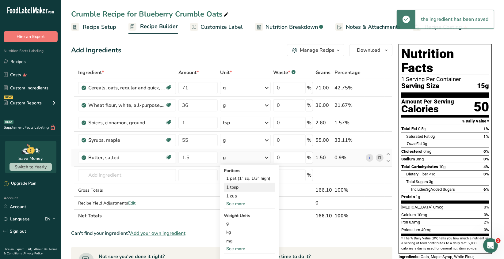
click at [234, 188] on div "1 tbsp" at bounding box center [250, 187] width 52 height 9
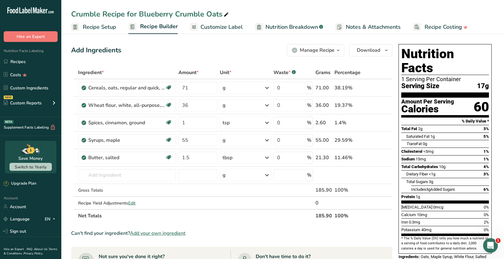
click at [337, 52] on icon "button" at bounding box center [338, 51] width 5 height 8
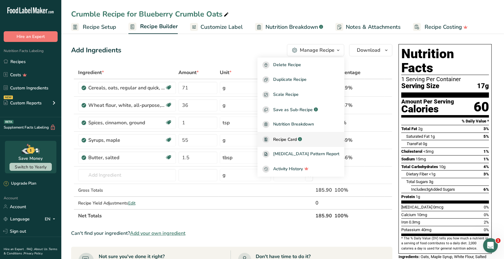
click at [297, 139] on span "Recipe Card" at bounding box center [285, 139] width 24 height 6
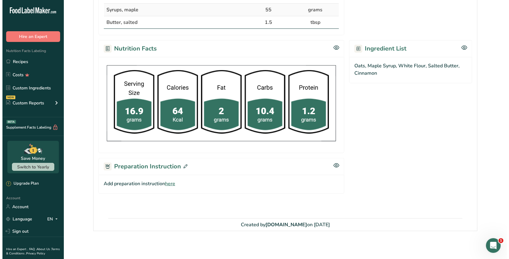
scroll to position [186, 0]
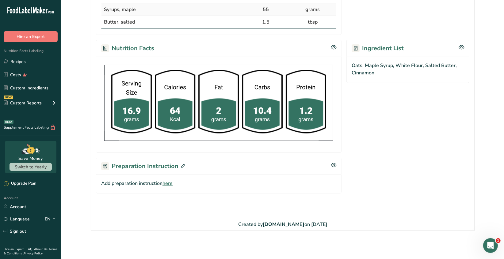
click at [181, 165] on icon at bounding box center [183, 166] width 4 height 4
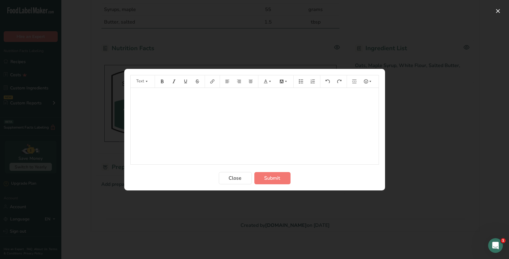
click at [137, 93] on p "﻿" at bounding box center [255, 96] width 242 height 7
click at [162, 82] on icon "Preparation instructions modal" at bounding box center [162, 81] width 4 height 4
drag, startPoint x: 160, startPoint y: 82, endPoint x: 156, endPoint y: 80, distance: 5.4
click at [160, 82] on icon "Preparation instructions modal" at bounding box center [162, 81] width 4 height 4
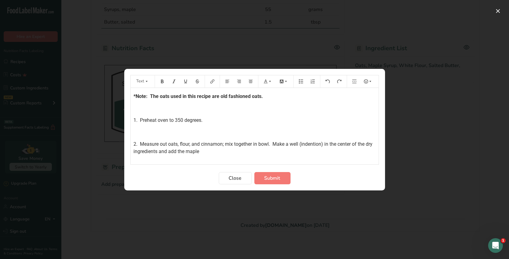
click at [273, 144] on span "2. Measure out oats, flour, and cinnamon; mix together in bowl. Make a well (in…" at bounding box center [254, 147] width 240 height 13
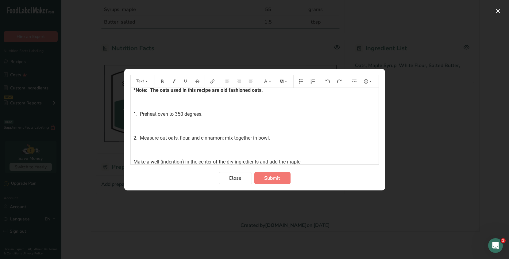
click at [278, 137] on p "2. Measure out oats, flour, and cinnamon; mix together in bowl." at bounding box center [255, 138] width 242 height 7
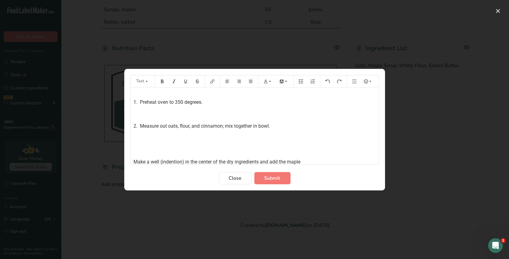
scroll to position [30, 0]
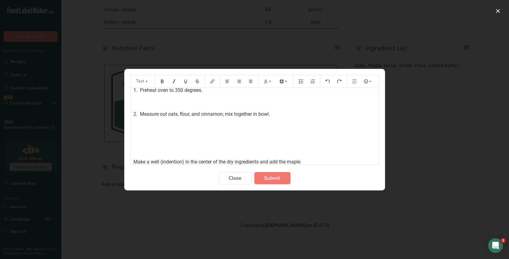
click at [138, 139] on p "﻿" at bounding box center [255, 138] width 242 height 7
click at [132, 160] on div "*Note: The oats used in this recipe are old fashioned oats. ﻿ 1. Preheat oven t…" at bounding box center [255, 112] width 248 height 108
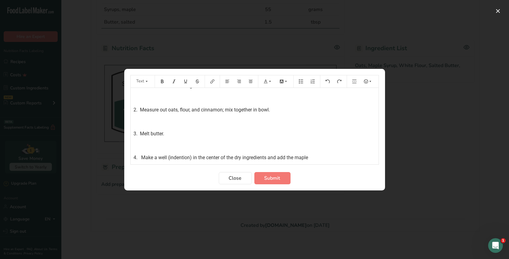
scroll to position [36, 0]
click at [314, 154] on p "4. Make a well (indention) in the center of the dry ingredients and add the map…" at bounding box center [255, 156] width 242 height 7
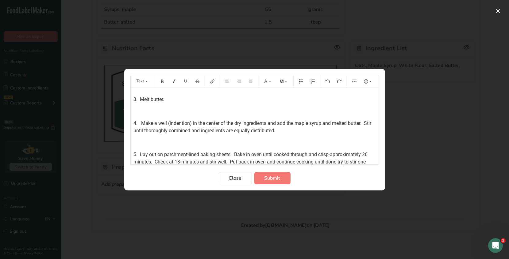
scroll to position [76, 0]
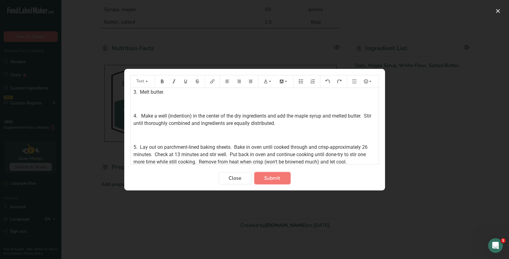
click at [264, 179] on span "Submit" at bounding box center [272, 178] width 16 height 7
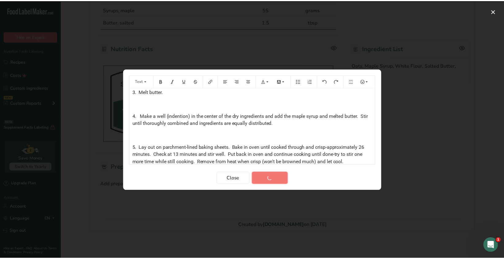
scroll to position [172, 0]
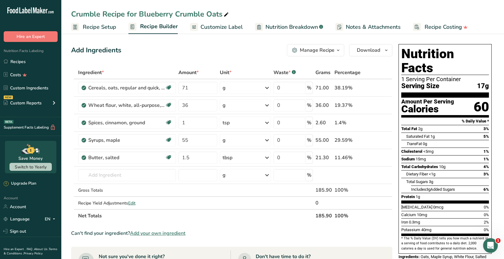
click at [338, 50] on icon "button" at bounding box center [338, 51] width 5 height 8
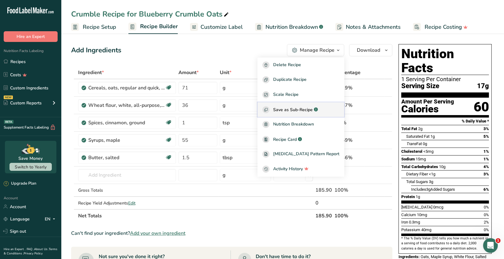
click at [306, 109] on span "Save as Sub-Recipe" at bounding box center [293, 110] width 40 height 6
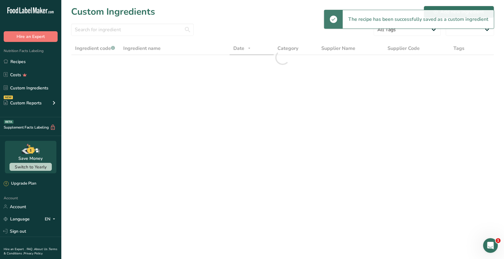
select select "30"
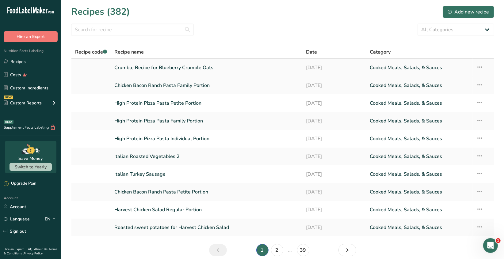
click at [177, 72] on link "Crumble Recipe for Blueberry Crumble Oats" at bounding box center [207, 67] width 184 height 13
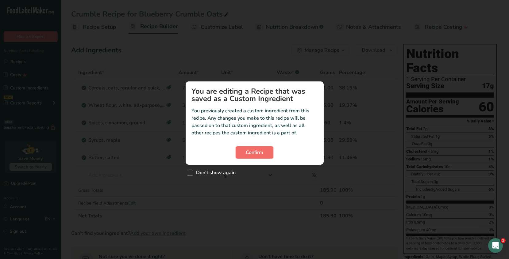
click at [262, 158] on button "Confirm" at bounding box center [255, 153] width 38 height 12
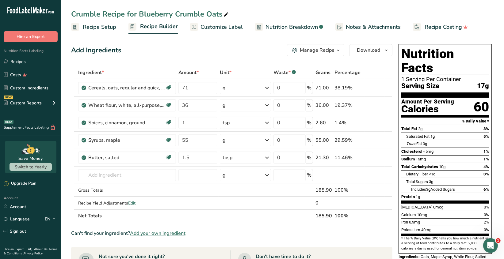
drag, startPoint x: 338, startPoint y: 51, endPoint x: 335, endPoint y: 60, distance: 9.5
click at [338, 51] on icon "button" at bounding box center [338, 51] width 5 height 8
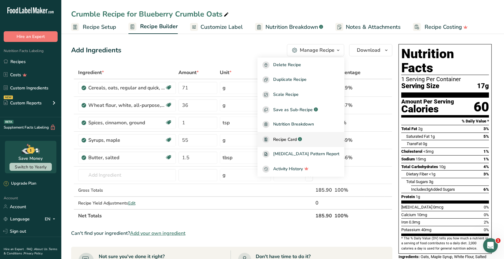
click at [297, 138] on span "Recipe Card" at bounding box center [285, 139] width 24 height 6
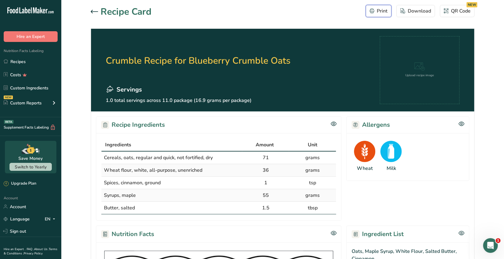
drag, startPoint x: 381, startPoint y: 14, endPoint x: 385, endPoint y: 201, distance: 187.7
click at [381, 13] on div "Print" at bounding box center [379, 10] width 18 height 7
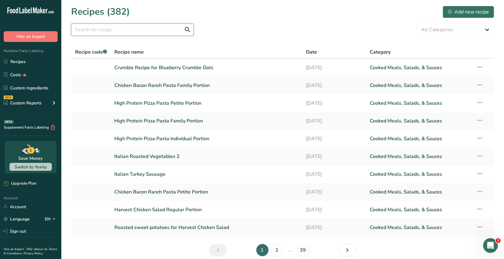
click at [89, 33] on input "text" at bounding box center [132, 30] width 123 height 12
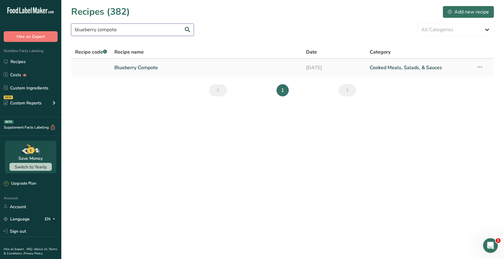
type input "blueberry compote"
click at [150, 67] on link "Blueberry Compote" at bounding box center [207, 67] width 184 height 13
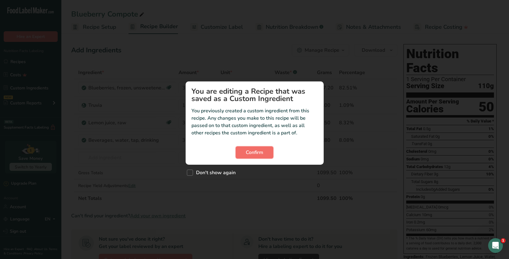
click at [248, 154] on span "Confirm" at bounding box center [254, 152] width 17 height 7
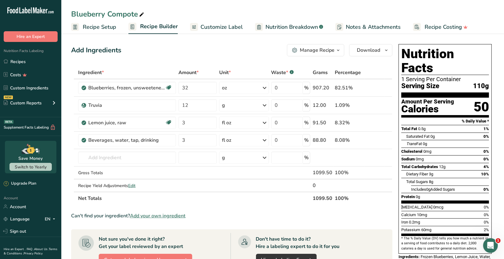
click at [109, 28] on span "Recipe Setup" at bounding box center [99, 27] width 33 height 8
click at [338, 51] on icon "button" at bounding box center [338, 51] width 5 height 8
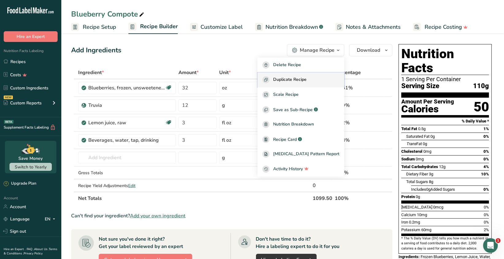
click at [304, 82] on span "Duplicate Recipe" at bounding box center [289, 79] width 33 height 7
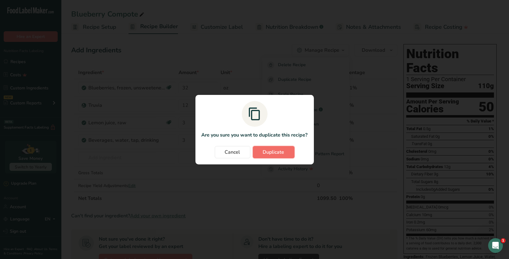
click at [269, 154] on span "Duplicate" at bounding box center [273, 152] width 21 height 7
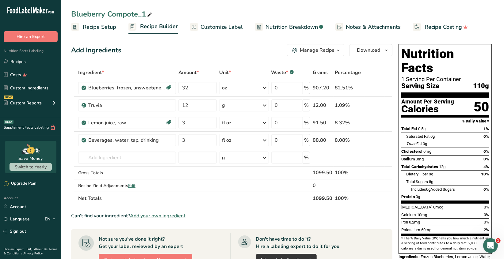
click at [151, 13] on icon at bounding box center [150, 14] width 6 height 9
type input "Blueberry Compote for Blueberry Crumble Oats"
click at [106, 28] on span "Recipe Setup" at bounding box center [99, 27] width 33 height 8
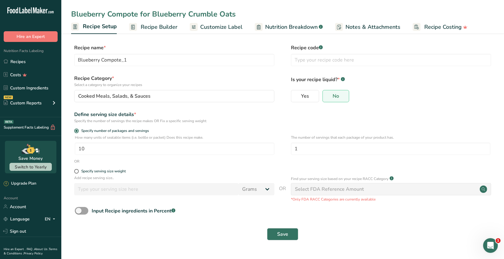
type input "Blueberry Compote for Blueberry Crumble Oats"
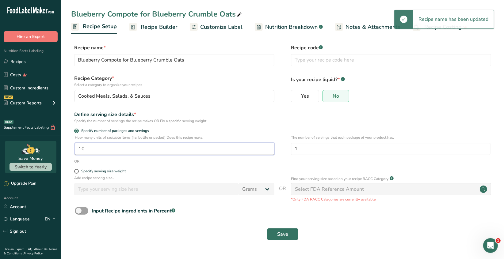
click at [89, 147] on input "10" at bounding box center [175, 149] width 200 height 12
type input "1"
type input "4.2"
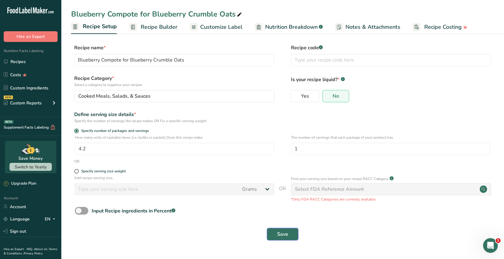
click at [286, 238] on span "Save" at bounding box center [282, 234] width 11 height 7
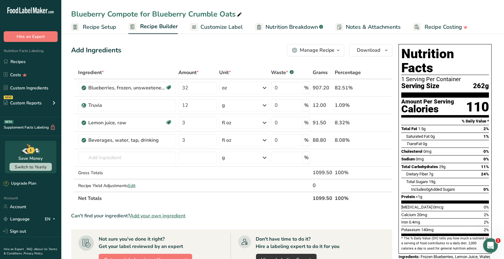
click at [338, 50] on icon "button" at bounding box center [338, 51] width 5 height 8
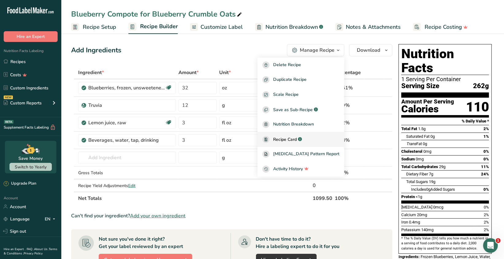
click at [297, 140] on span "Recipe Card" at bounding box center [285, 139] width 24 height 6
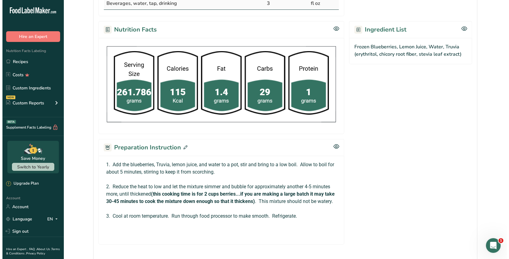
scroll to position [245, 0]
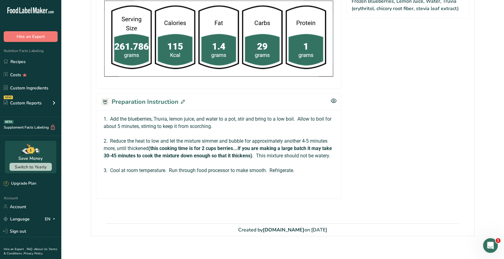
click at [181, 101] on icon at bounding box center [183, 102] width 4 height 4
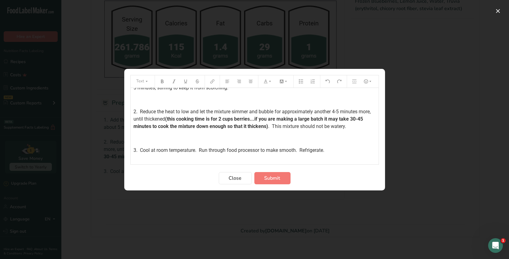
scroll to position [31, 0]
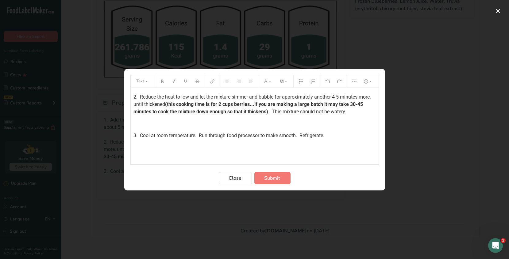
click at [178, 103] on span "2. Reduce the heat to low and let the mixture simmer and bubble for approximate…" at bounding box center [253, 100] width 238 height 13
drag, startPoint x: 179, startPoint y: 103, endPoint x: 158, endPoint y: 103, distance: 20.9
click at [158, 103] on span "2. Reduce the heat to low and let the mixture simmer and bubble for approximate…" at bounding box center [253, 100] width 238 height 13
click at [162, 83] on icon "Preparation instructions modal" at bounding box center [162, 81] width 4 height 4
click at [352, 127] on div "1. Add the blueberries, Truvia, lemon juice, and water to a pot, stir and bring…" at bounding box center [255, 110] width 248 height 106
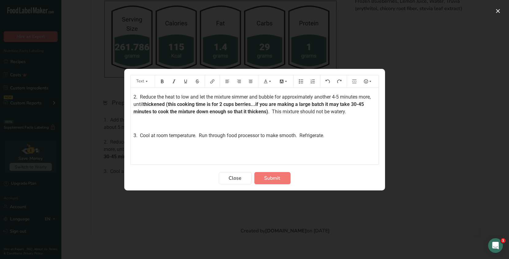
click at [362, 114] on p "2. Reduce the heat to low and let the mixture simmer and bubble for approximate…" at bounding box center [255, 105] width 242 height 22
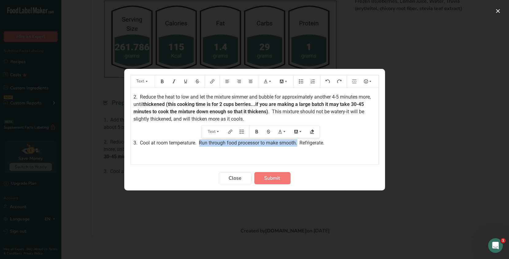
drag, startPoint x: 294, startPoint y: 143, endPoint x: 201, endPoint y: 143, distance: 92.9
click at [201, 143] on span "3. Cool at room temperature. Run through food processor to make smooth. Refrige…" at bounding box center [229, 143] width 191 height 6
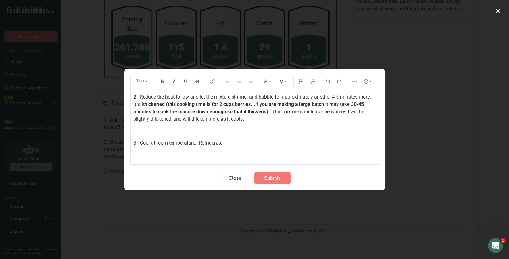
scroll to position [0, 0]
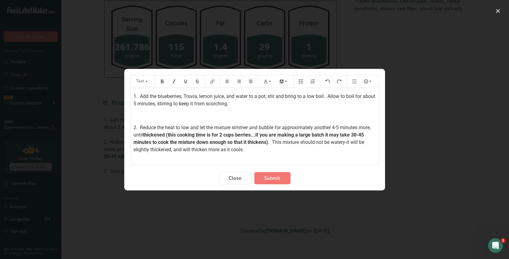
drag, startPoint x: 329, startPoint y: 96, endPoint x: 345, endPoint y: 98, distance: 16.1
click at [329, 96] on span "1. Add the blueberries, Truvia, lemon juice, and water to a pot, stir and bring…" at bounding box center [255, 100] width 243 height 13
click at [275, 178] on span "Submit" at bounding box center [272, 178] width 16 height 7
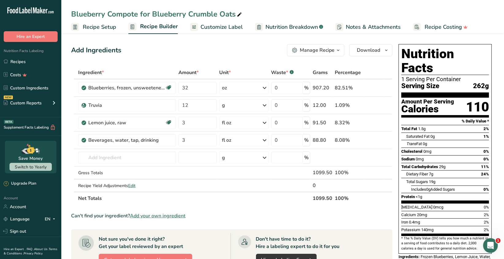
click at [334, 50] on div "Manage Recipe" at bounding box center [317, 50] width 35 height 7
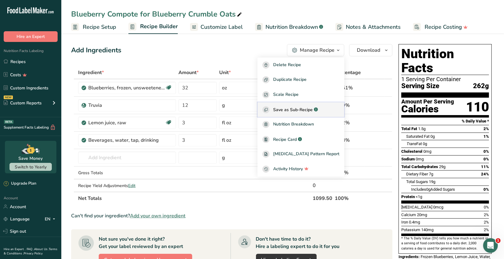
click at [307, 111] on span "Save as Sub-Recipe" at bounding box center [293, 110] width 40 height 6
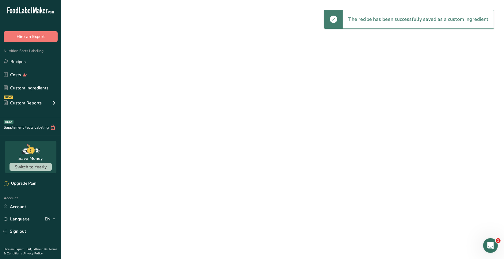
select select "30"
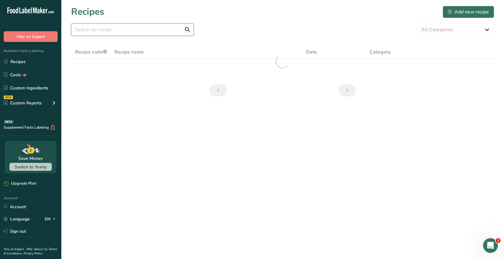
click at [92, 33] on input "text" at bounding box center [132, 30] width 123 height 12
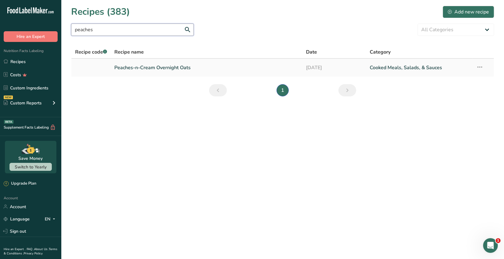
type input "peaches"
click at [166, 67] on link "Peaches-n-Cream Overnight Oats" at bounding box center [207, 67] width 184 height 13
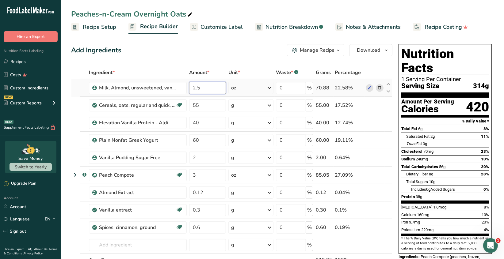
click at [201, 88] on input "2.5" at bounding box center [207, 88] width 37 height 12
type input "2"
click at [381, 158] on div "Ingredient * Amount * Unit * Waste * .a-a{fill:#347362;}.b-a{fill:#fff;} Grams …" at bounding box center [231, 179] width 321 height 226
click at [380, 157] on icon at bounding box center [379, 158] width 4 height 6
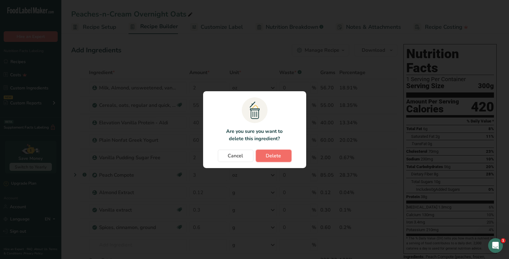
click at [272, 155] on span "Delete" at bounding box center [273, 155] width 15 height 7
type input "3"
type input "0.12"
type input "0.3"
type input "0.6"
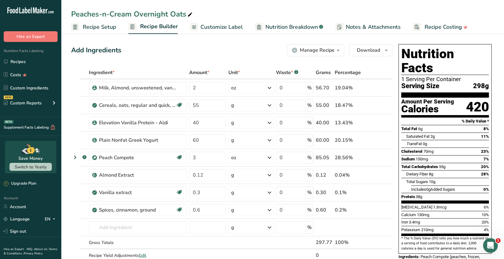
click at [381, 157] on icon at bounding box center [379, 158] width 4 height 6
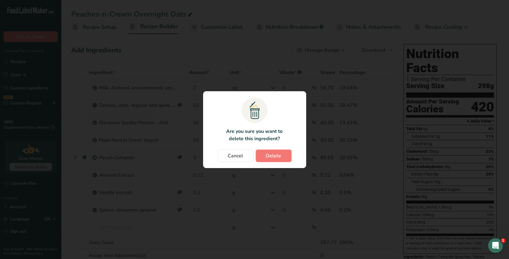
click at [274, 156] on span "Delete" at bounding box center [273, 155] width 15 height 7
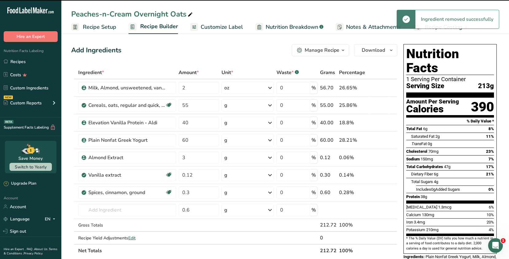
type input "0.12"
type input "0.3"
type input "0.6"
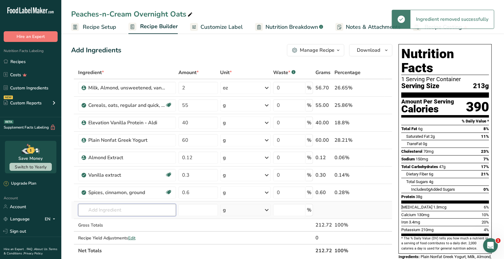
click at [87, 211] on input "text" at bounding box center [127, 210] width 98 height 12
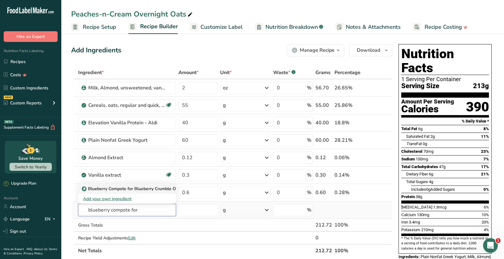
type input "blueberry compote for"
click at [127, 188] on p "Blueberry Compote for Blueberry Crumble Oats" at bounding box center [132, 189] width 99 height 6
type input "Blueberry Compote for Blueberry Crumble Oats"
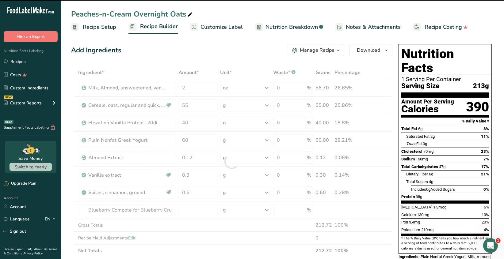
type input "0"
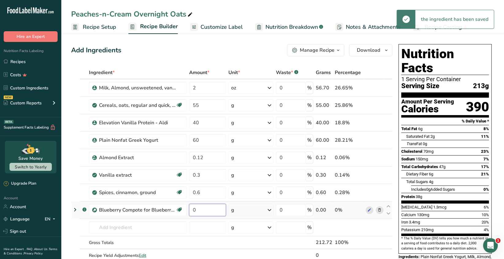
click at [197, 209] on input "0" at bounding box center [207, 210] width 37 height 12
type input "3"
click at [270, 211] on div "Ingredient * Amount * Unit * Waste * .a-a{fill:#347362;}.b-a{fill:#fff;} Grams …" at bounding box center [231, 170] width 321 height 209
click at [270, 211] on icon at bounding box center [269, 210] width 7 height 11
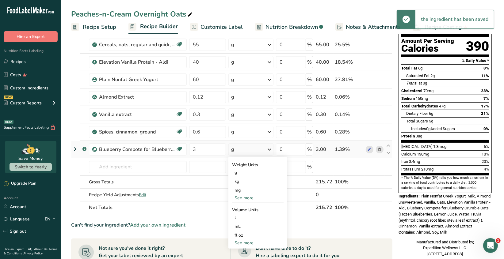
scroll to position [61, 0]
click at [248, 198] on div "See more" at bounding box center [258, 198] width 52 height 6
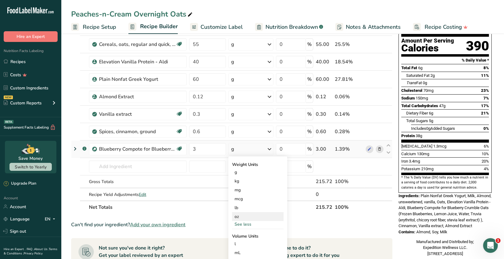
click at [239, 216] on div "oz" at bounding box center [258, 217] width 52 height 9
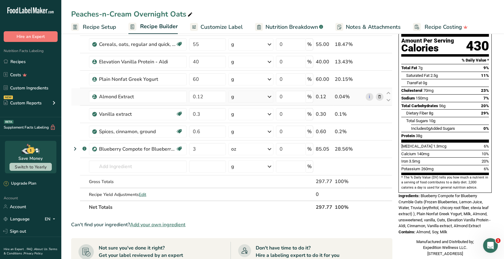
click at [379, 97] on icon at bounding box center [379, 97] width 4 height 6
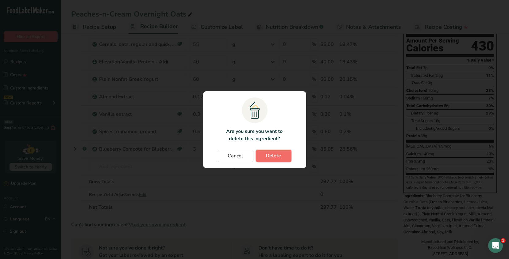
click at [276, 157] on span "Delete" at bounding box center [273, 155] width 15 height 7
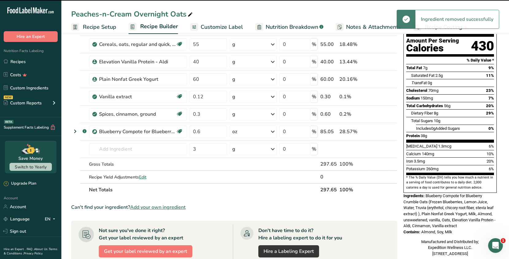
type input "0.3"
type input "0.6"
type input "3"
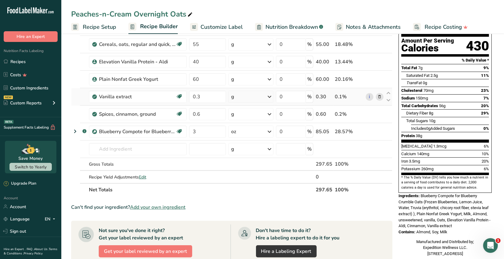
click at [380, 97] on icon at bounding box center [379, 97] width 4 height 6
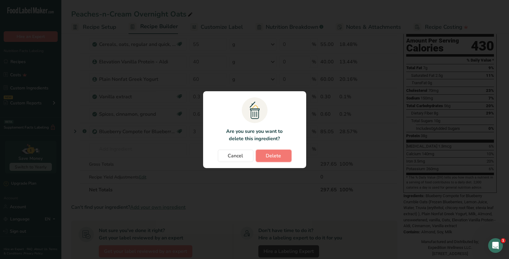
click at [275, 156] on span "Delete" at bounding box center [273, 155] width 15 height 7
type input "0.6"
type input "3"
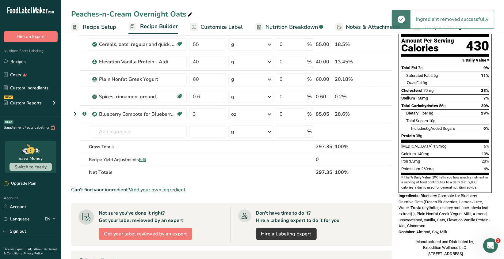
click at [380, 97] on icon at bounding box center [379, 97] width 4 height 6
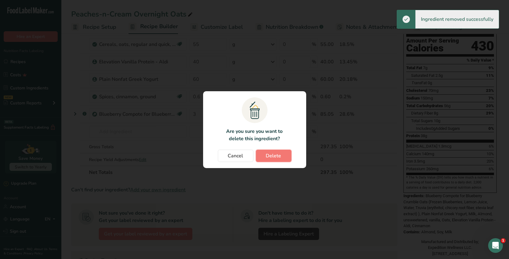
click at [279, 156] on span "Delete" at bounding box center [273, 155] width 15 height 7
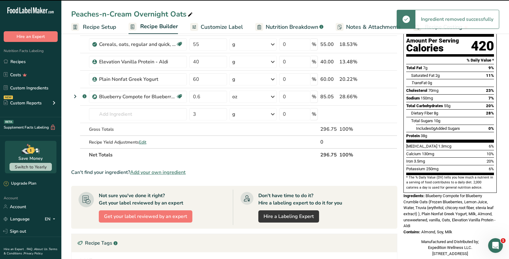
type input "3"
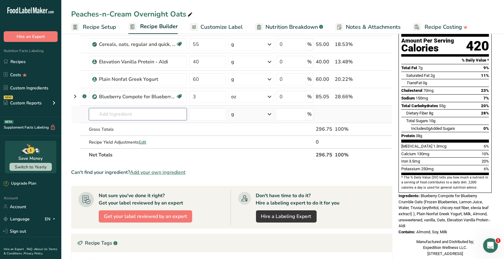
click at [107, 114] on input "text" at bounding box center [138, 114] width 98 height 12
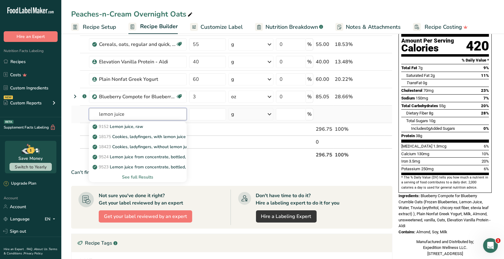
type input "lemon juice"
click at [136, 176] on div "See full Results" at bounding box center [138, 177] width 88 height 6
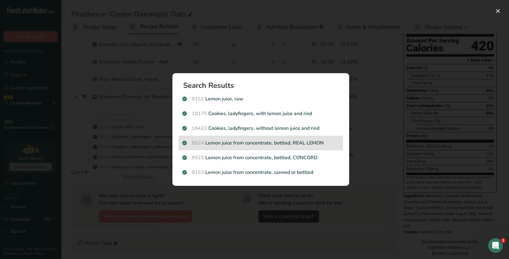
click at [301, 142] on p "9524 Lemon juice from concentrate, bottled, REAL LEMON" at bounding box center [260, 143] width 157 height 7
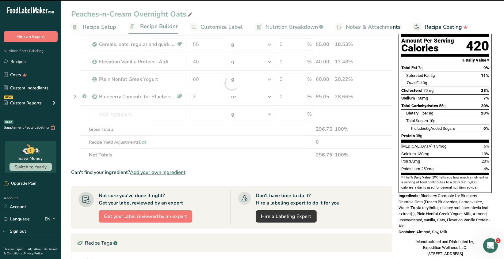
type input "0"
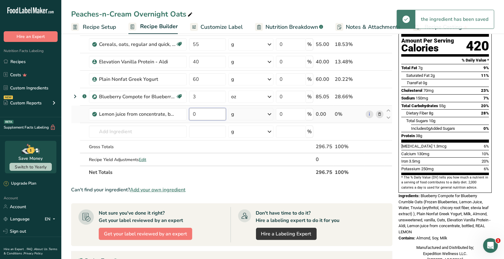
click at [197, 115] on input "0" at bounding box center [207, 114] width 37 height 12
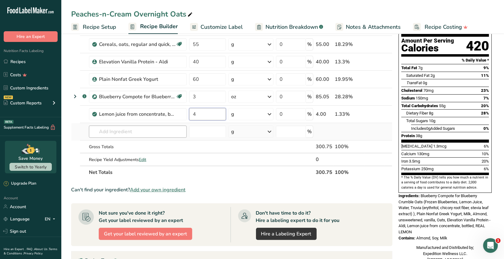
type input "4"
click at [138, 128] on div "Ingredient * Amount * Unit * Waste * .a-a{fill:#347362;}.b-a{fill:#fff;} Grams …" at bounding box center [231, 92] width 321 height 174
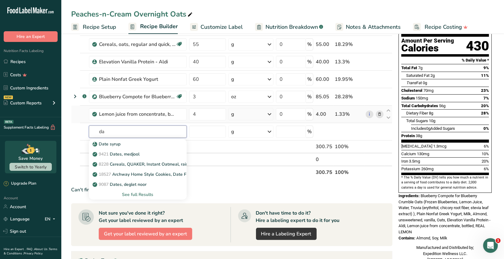
type input "d"
type input "salt"
click at [134, 143] on div "2047 Salt, table" at bounding box center [133, 144] width 78 height 6
type input "Salt, table"
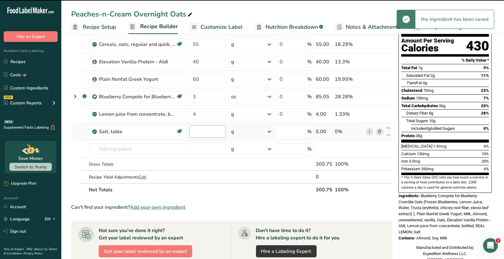
type input "0"
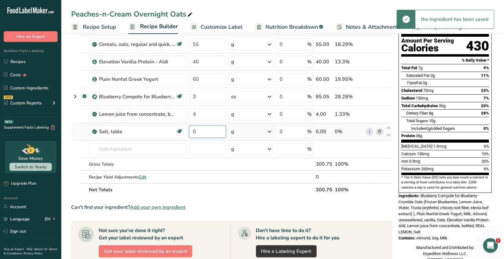
click at [200, 132] on input "0" at bounding box center [207, 132] width 37 height 12
type input "5"
click at [201, 130] on input "5" at bounding box center [207, 132] width 37 height 12
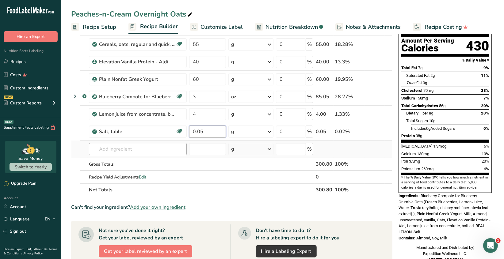
type input "0.05"
click at [159, 150] on div "Ingredient * Amount * Unit * Waste * .a-a{fill:#347362;}.b-a{fill:#fff;} Grams …" at bounding box center [231, 100] width 321 height 191
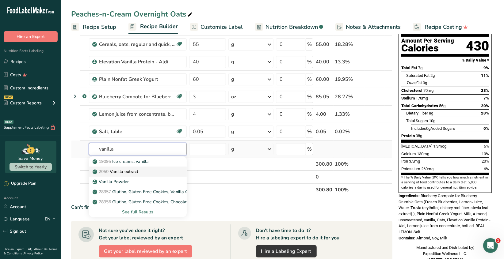
type input "vanilla"
click at [145, 173] on div "2050 Vanilla extract" at bounding box center [133, 172] width 78 height 6
type input "Vanilla extract"
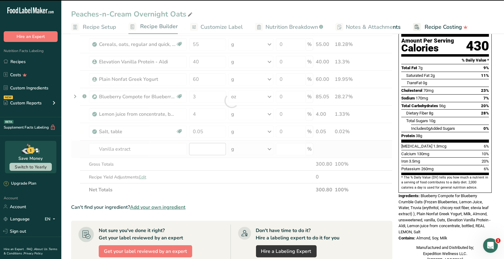
type input "0"
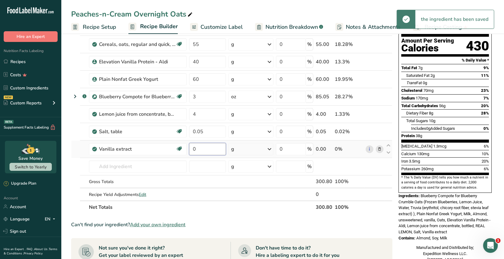
click at [199, 147] on input "0" at bounding box center [207, 149] width 37 height 12
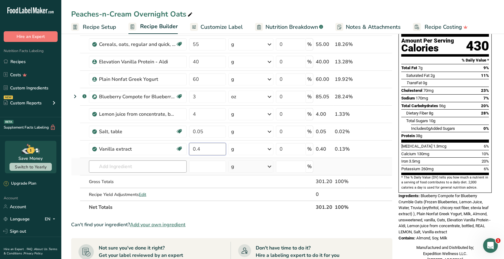
type input "0.4"
click at [143, 164] on div "Ingredient * Amount * Unit * Waste * .a-a{fill:#347362;}.b-a{fill:#fff;} Grams …" at bounding box center [231, 109] width 321 height 209
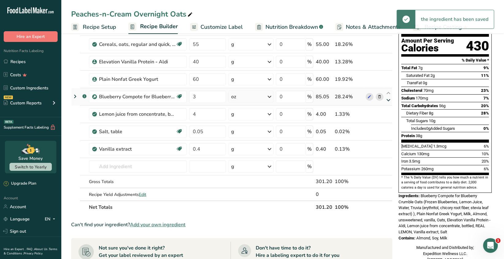
click at [388, 99] on icon at bounding box center [388, 100] width 7 height 5
type input "4"
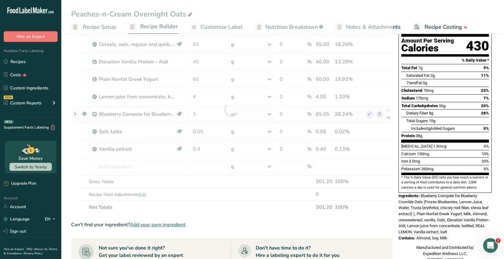
click at [389, 116] on div at bounding box center [231, 109] width 321 height 209
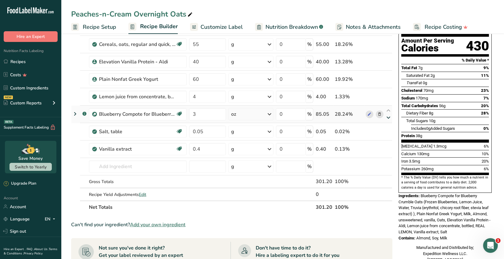
click at [389, 118] on icon at bounding box center [388, 118] width 7 height 5
type input "0.05"
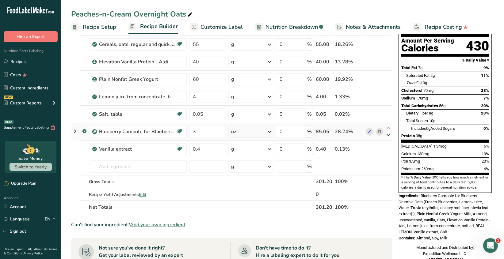
click at [389, 134] on icon at bounding box center [388, 135] width 7 height 5
type input "0.4"
type input "3"
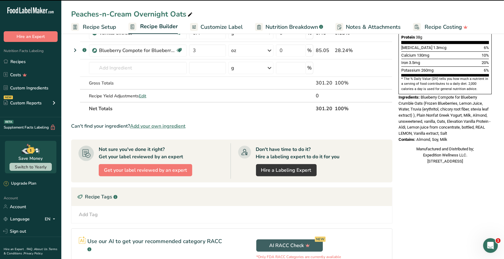
scroll to position [0, 0]
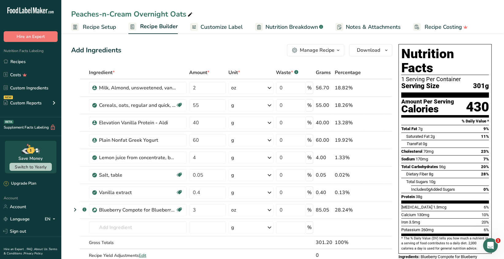
click at [337, 50] on icon "button" at bounding box center [338, 51] width 5 height 8
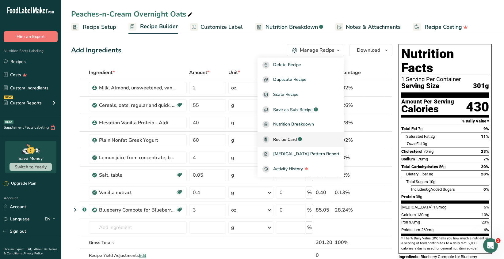
click at [289, 139] on span "Recipe Card" at bounding box center [285, 139] width 24 height 6
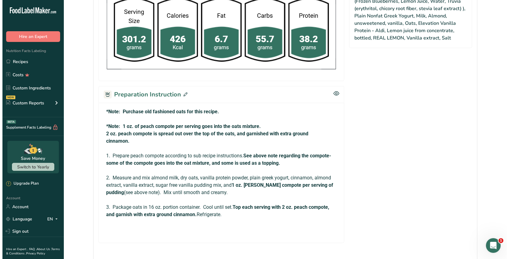
scroll to position [307, 0]
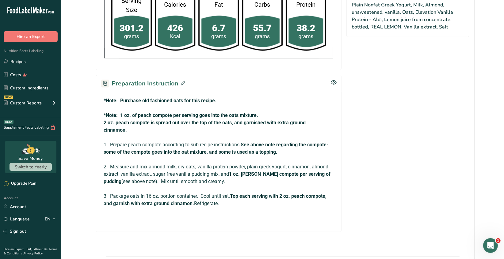
click at [181, 82] on icon at bounding box center [183, 84] width 4 height 4
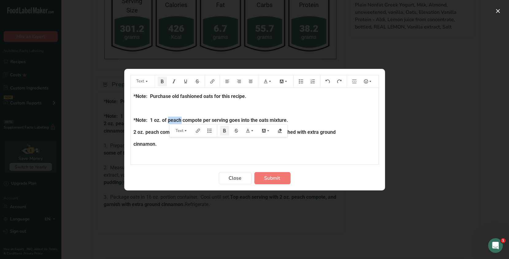
drag, startPoint x: 181, startPoint y: 120, endPoint x: 168, endPoint y: 121, distance: 12.6
click at [168, 121] on span "*Note: 1 oz. of peach compote per serving goes into the oats mixture." at bounding box center [211, 120] width 155 height 6
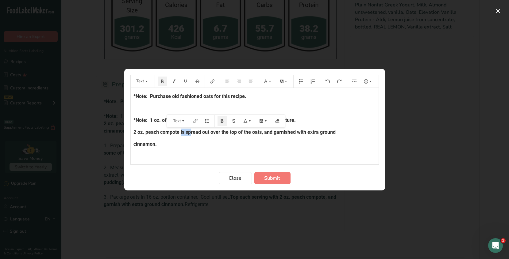
drag, startPoint x: 175, startPoint y: 132, endPoint x: 163, endPoint y: 133, distance: 12.0
click at [163, 133] on span "2 oz. peach compote is spread out over the top of the oats, and garnished with …" at bounding box center [235, 132] width 202 height 6
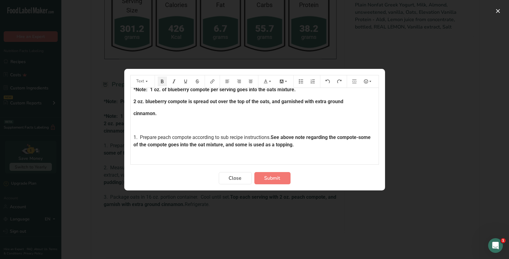
scroll to position [61, 0]
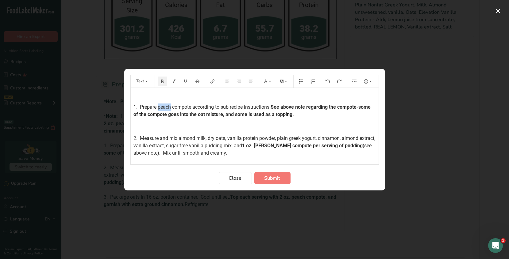
drag, startPoint x: 171, startPoint y: 106, endPoint x: 157, endPoint y: 106, distance: 14.1
click at [157, 106] on span "1. Prepare peach compote according to sub recipe instructions." at bounding box center [202, 107] width 137 height 6
click at [308, 129] on p "﻿" at bounding box center [255, 126] width 242 height 7
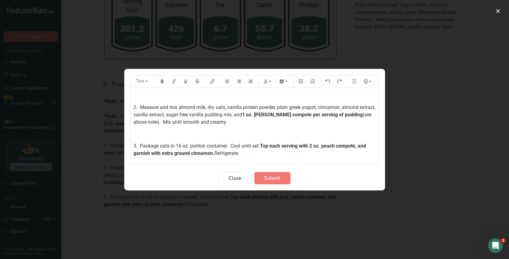
click at [150, 115] on span "2. Measure and mix almond milk, dry oats, vanilla protein powder, plain greek y…" at bounding box center [255, 111] width 243 height 13
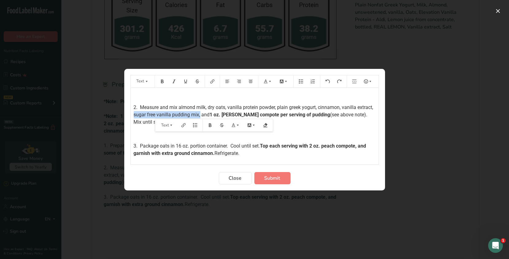
drag, startPoint x: 216, startPoint y: 115, endPoint x: 152, endPoint y: 116, distance: 64.7
click at [152, 116] on span "2. Measure and mix almond milk, dry oats, vanilla protein powder, plain greek y…" at bounding box center [254, 111] width 241 height 13
drag, startPoint x: 170, startPoint y: 114, endPoint x: 161, endPoint y: 114, distance: 8.9
click at [161, 114] on span "2. Measure and mix almond milk, dry oats, vanilla protein powder, plain greek y…" at bounding box center [254, 111] width 241 height 13
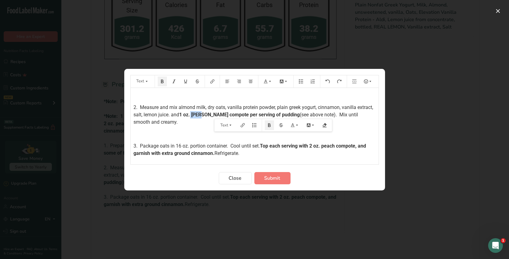
drag, startPoint x: 222, startPoint y: 115, endPoint x: 211, endPoint y: 115, distance: 11.0
click at [211, 115] on span "1 oz. [PERSON_NAME] compote per serving of pudding" at bounding box center [239, 115] width 121 height 6
drag, startPoint x: 223, startPoint y: 114, endPoint x: 209, endPoint y: 116, distance: 14.2
click at [209, 116] on span "1 oz. [PERSON_NAME] compote per serving of pudding" at bounding box center [239, 115] width 121 height 6
drag, startPoint x: 202, startPoint y: 138, endPoint x: 220, endPoint y: 129, distance: 20.0
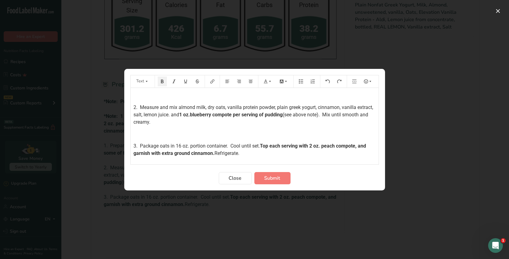
click at [202, 137] on div "*Note: Purchase old fashioned oats for this recipe. ﻿ *Note: 1 oz. of blueberry…" at bounding box center [255, 88] width 248 height 185
click at [288, 128] on div "*Note: Purchase old fashioned oats for this recipe. ﻿ *Note: 1 oz. of blueberry…" at bounding box center [255, 88] width 248 height 185
drag, startPoint x: 179, startPoint y: 122, endPoint x: 116, endPoint y: 123, distance: 62.6
click at [116, 123] on div "Text *Note: Purchase old fashioned oats for this recipe. ﻿ *Note: 1 oz. of blue…" at bounding box center [254, 129] width 509 height 259
click at [207, 115] on span "1 oz.blueberry compote per serving of pudding" at bounding box center [230, 115] width 103 height 6
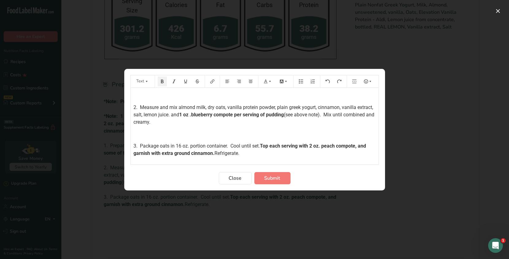
click at [339, 107] on span "2. Measure and mix almond milk, dry oats, vanilla protein powder, plain greek y…" at bounding box center [254, 111] width 241 height 13
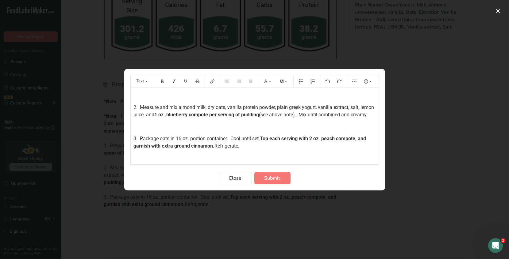
click at [159, 114] on span "2. Measure and mix almond milk, dry oats, vanilla protein powder, plain greek y…" at bounding box center [255, 111] width 242 height 13
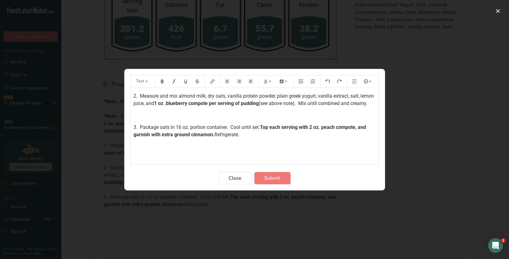
scroll to position [113, 0]
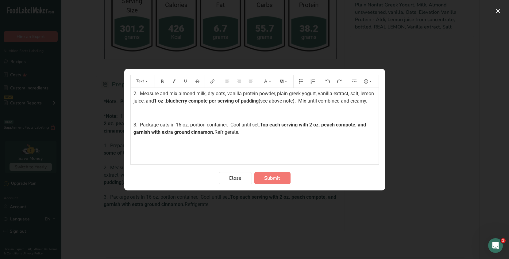
click at [281, 140] on div "*Note: Purchase old fashioned oats for this recipe. ﻿ *Note: 1 oz. of blueberry…" at bounding box center [255, 71] width 248 height 178
drag, startPoint x: 251, startPoint y: 124, endPoint x: 230, endPoint y: 123, distance: 21.2
click at [230, 123] on span "3. Package oats in 16 oz. portion container. Cool until set." at bounding box center [197, 125] width 126 height 6
click at [231, 122] on span "3. Package oats in 16 oz. portion container. Cool until set." at bounding box center [197, 125] width 126 height 6
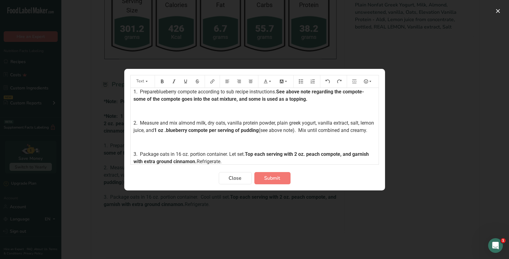
scroll to position [61, 0]
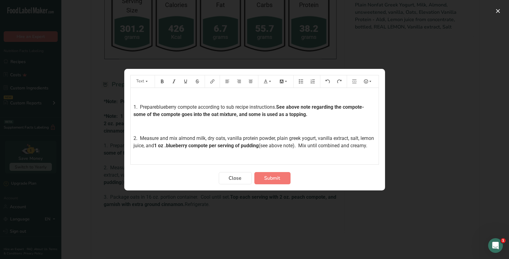
click at [156, 106] on span "1. Prepareblueberry compote according to sub recipe instructions." at bounding box center [205, 107] width 143 height 6
click at [310, 115] on p "1. Prepare blueberry compote according to sub recipe instructions. See above no…" at bounding box center [255, 111] width 242 height 15
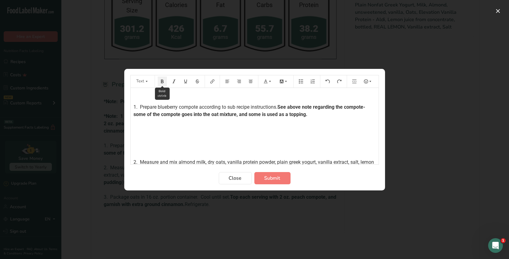
click at [164, 82] on button "Preparation instructions modal" at bounding box center [162, 82] width 9 height 10
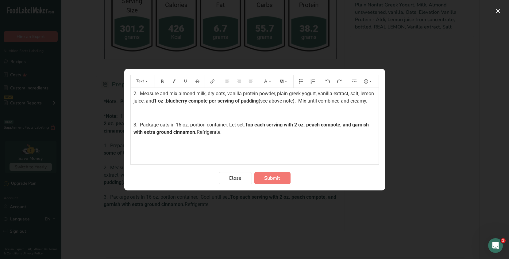
scroll to position [137, 0]
drag, startPoint x: 323, startPoint y: 124, endPoint x: 305, endPoint y: 123, distance: 18.1
click at [309, 125] on span "Top each serving with 2 oz. peach compote, and garnish with extra ground cinnam…" at bounding box center [252, 128] width 236 height 13
click at [244, 135] on p "3. Package oats in 16 oz. portion container. Let set. Top each serving with 2 o…" at bounding box center [255, 128] width 242 height 15
click at [164, 85] on button "Preparation instructions modal" at bounding box center [162, 82] width 9 height 10
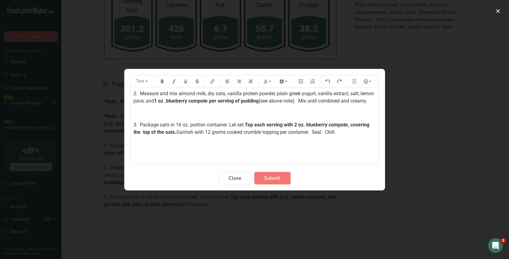
click at [276, 179] on span "Submit" at bounding box center [272, 178] width 16 height 7
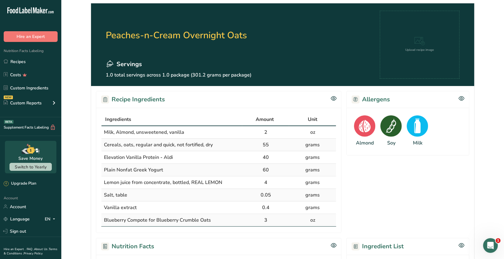
scroll to position [0, 0]
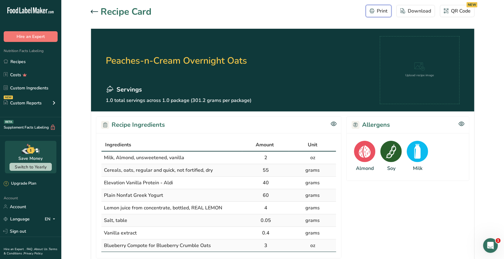
click at [382, 13] on div "Print" at bounding box center [379, 10] width 18 height 7
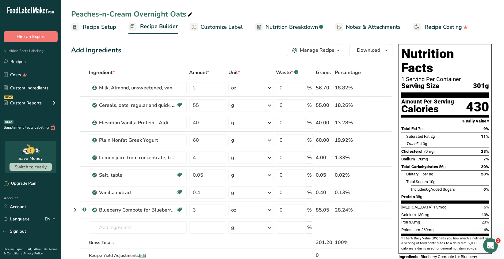
click at [224, 28] on span "Customize Label" at bounding box center [222, 27] width 42 height 8
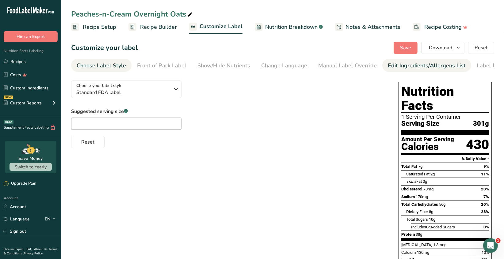
click at [404, 68] on div "Edit Ingredients/Allergens List" at bounding box center [427, 66] width 78 height 8
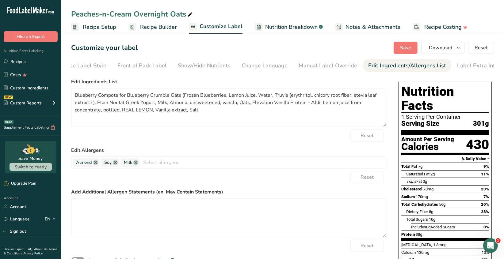
scroll to position [0, 22]
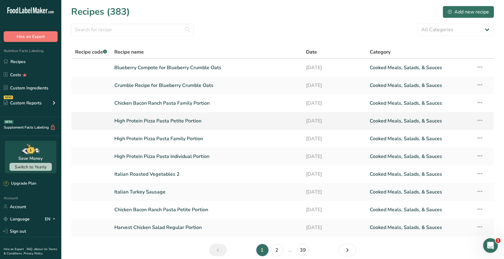
click at [196, 123] on link "High Protein Pizza Pasta Petite Portion" at bounding box center [207, 121] width 184 height 13
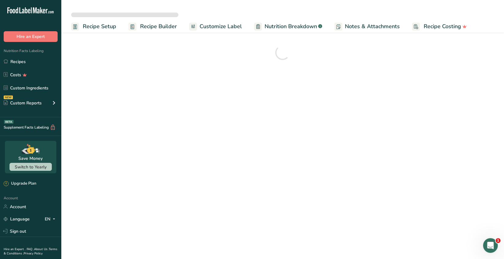
click at [222, 26] on span "Customize Label" at bounding box center [221, 26] width 42 height 8
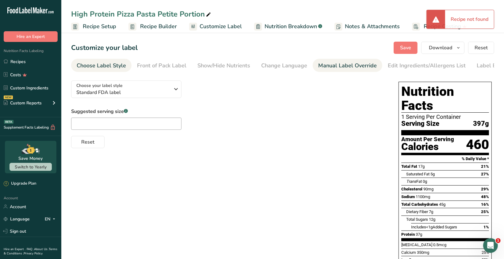
type textarea "Italian Turkey Sausage (Ground [GEOGRAPHIC_DATA], Garlic, Maple Syrup, Extra Vi…"
type textarea "*The menu items may contain or come into contact with: milk, eggs, nuts, fish, …"
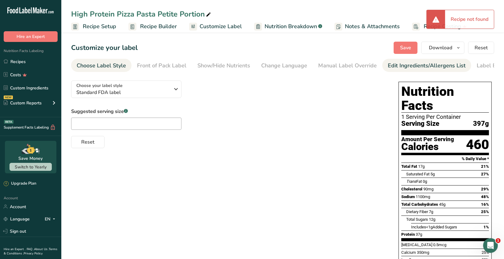
click at [397, 63] on div "Edit Ingredients/Allergens List" at bounding box center [427, 66] width 78 height 8
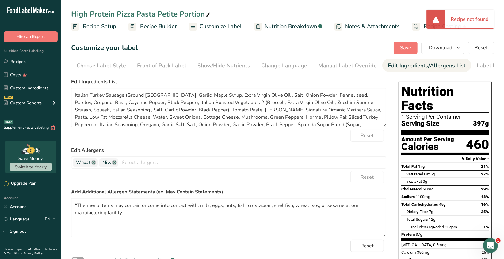
scroll to position [0, 22]
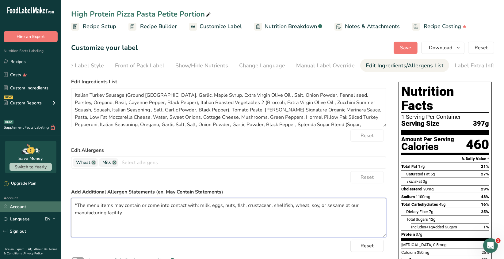
drag, startPoint x: 131, startPoint y: 213, endPoint x: 61, endPoint y: 205, distance: 70.4
click at [61, 205] on div ".a-20{fill:#fff;} Hire an Expert Nutrition Facts Labeling Recipes Costs Custom …" at bounding box center [252, 219] width 504 height 438
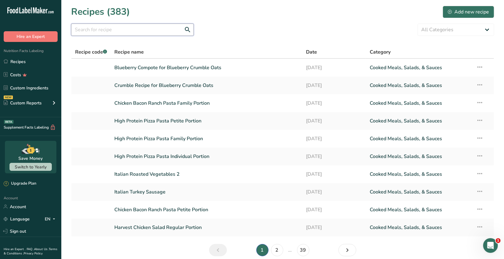
click at [108, 33] on input "text" at bounding box center [132, 30] width 123 height 12
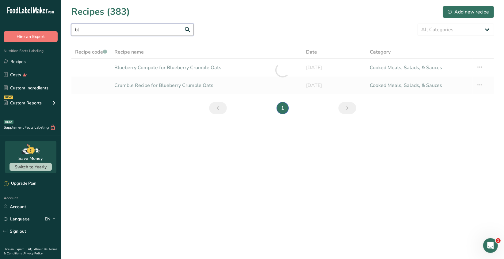
type input "b"
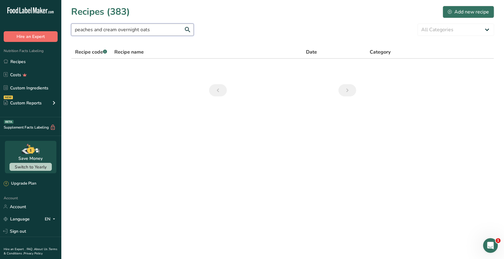
drag, startPoint x: 155, startPoint y: 31, endPoint x: 57, endPoint y: 31, distance: 98.1
click at [57, 31] on div ".a-20{fill:#fff;} Hire an Expert Nutrition Facts Labeling Recipes Costs Custom …" at bounding box center [252, 129] width 504 height 259
type input "peaches"
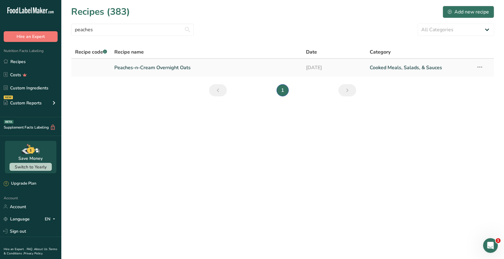
click at [161, 71] on link "Peaches-n-Cream Overnight Oats" at bounding box center [207, 67] width 184 height 13
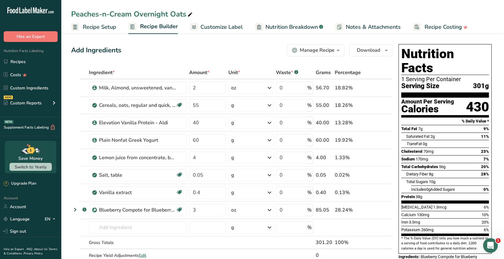
click at [191, 13] on icon at bounding box center [190, 14] width 6 height 9
drag, startPoint x: 191, startPoint y: 13, endPoint x: 18, endPoint y: -12, distance: 175.0
click at [18, 0] on html ".a-20{fill:#fff;} Hire an Expert Nutrition Facts Labeling Recipes Costs Custom …" at bounding box center [252, 260] width 504 height 521
type input "Blueberry Crumble Overnight Oats"
click at [151, 175] on div "Salt, table" at bounding box center [137, 175] width 77 height 7
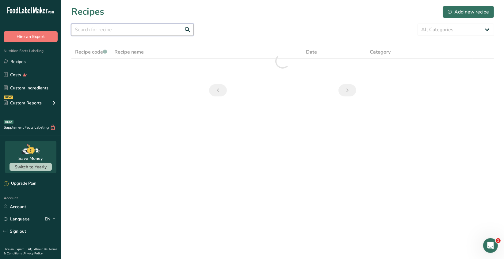
click at [87, 30] on input "text" at bounding box center [132, 30] width 123 height 12
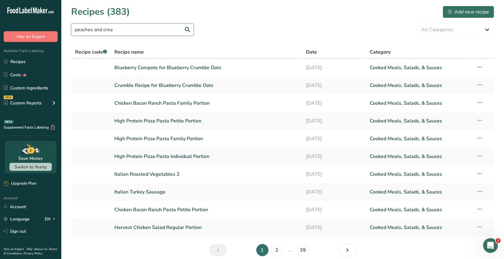
type input "peaches and cream"
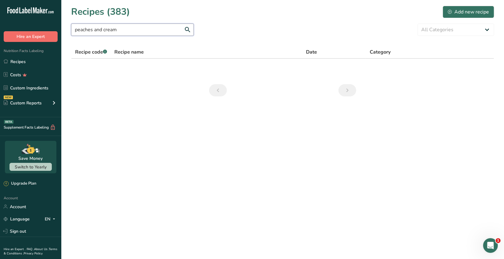
drag, startPoint x: 50, startPoint y: 31, endPoint x: 30, endPoint y: 32, distance: 20.0
click at [30, 32] on div ".a-20{fill:#fff;} Hire an Expert Nutrition Facts Labeling Recipes Costs Custom …" at bounding box center [252, 129] width 504 height 259
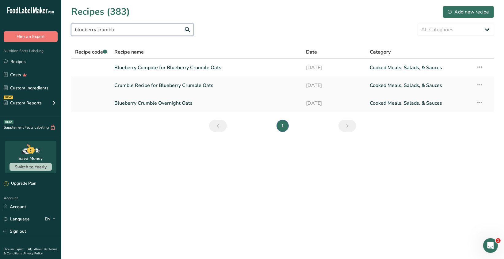
type input "blueberry crumble"
click at [181, 104] on link "Blueberry Crumble Overnight Oats" at bounding box center [207, 103] width 184 height 13
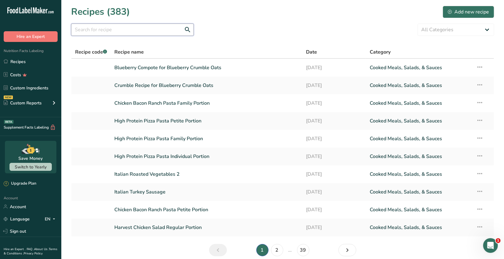
click at [130, 30] on input "text" at bounding box center [132, 30] width 123 height 12
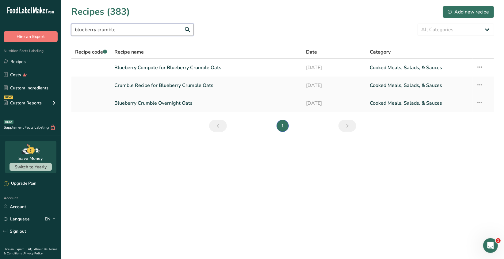
type input "blueberry crumble"
click at [481, 102] on icon at bounding box center [480, 102] width 7 height 11
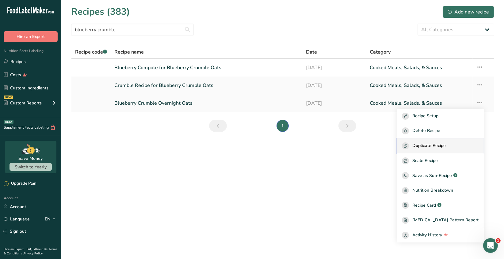
click at [446, 148] on span "Duplicate Recipe" at bounding box center [429, 146] width 33 height 7
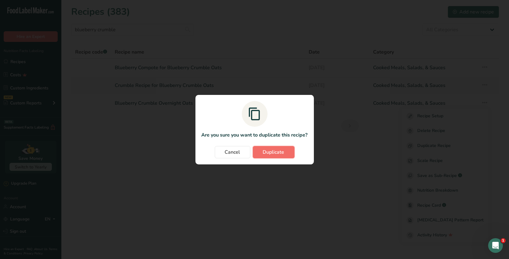
click at [270, 154] on span "Duplicate" at bounding box center [273, 152] width 21 height 7
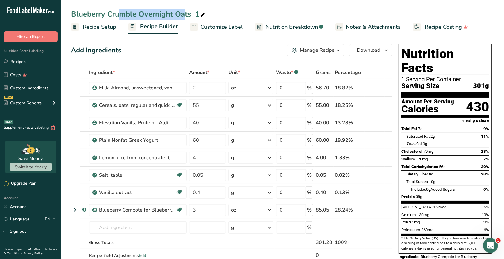
drag, startPoint x: 136, startPoint y: 13, endPoint x: 68, endPoint y: 15, distance: 68.1
click at [68, 15] on div "Blueberry Crumble Overnight Oats_1" at bounding box center [282, 14] width 443 height 11
click at [136, 14] on div "Blueberry Crumble Overnight Oats_1" at bounding box center [139, 14] width 136 height 11
drag, startPoint x: 137, startPoint y: 14, endPoint x: 61, endPoint y: 13, distance: 76.1
click at [61, 13] on div ".a-20{fill:#fff;} Hire an Expert Nutrition Facts Labeling Recipes Costs Custom …" at bounding box center [252, 260] width 504 height 521
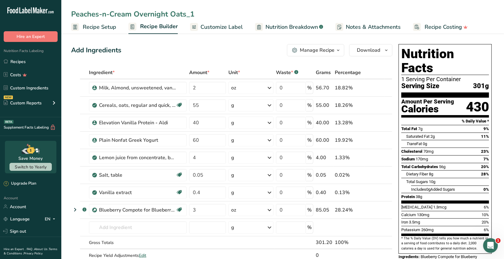
click at [196, 13] on input "Peaches-n-Cream Overnight Oats_1" at bounding box center [282, 14] width 423 height 11
type input "Peaches-n-Cream Overnight Oats"
click at [198, 86] on input "2" at bounding box center [207, 88] width 37 height 12
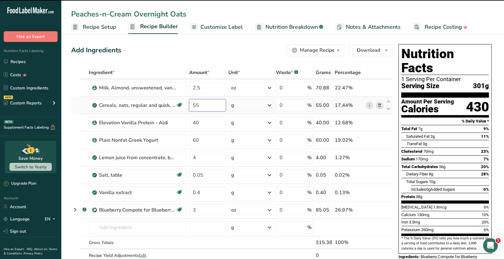
click at [201, 106] on div "Ingredient * Amount * Unit * Waste * .a-a{fill:#347362;}.b-a{fill:#fff;} Grams …" at bounding box center [231, 170] width 321 height 209
type input "2"
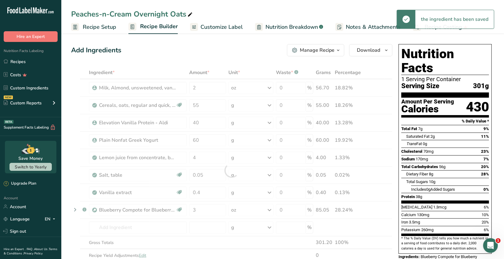
click at [381, 156] on div "Ingredient * Amount * Unit * Waste * .a-a{fill:#347362;}.b-a{fill:#fff;} Grams …" at bounding box center [231, 170] width 321 height 209
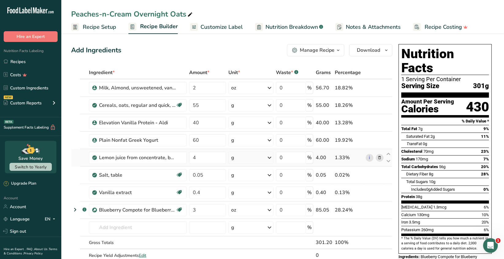
click at [380, 157] on icon at bounding box center [379, 158] width 4 height 6
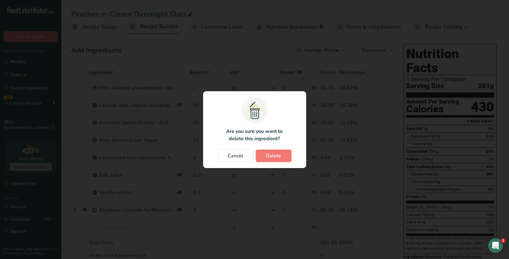
click at [271, 155] on span "Delete" at bounding box center [273, 155] width 15 height 7
type input "0.05"
type input "0.4"
type input "3"
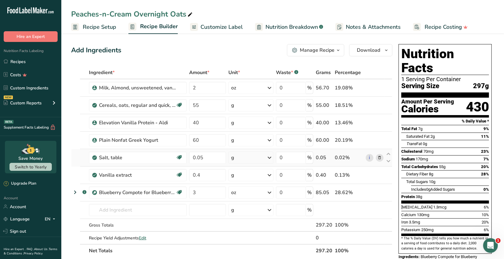
click at [379, 158] on icon at bounding box center [379, 158] width 4 height 6
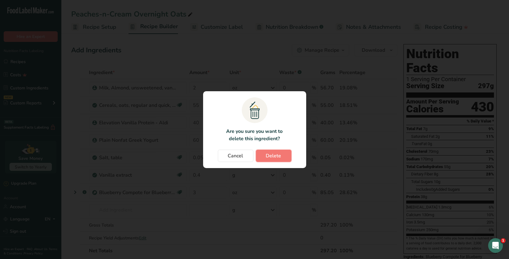
click at [283, 155] on button "Delete" at bounding box center [274, 156] width 36 height 12
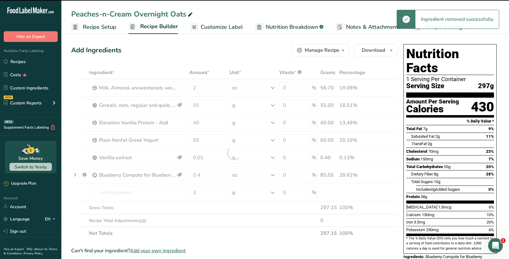
type input "0.4"
type input "3"
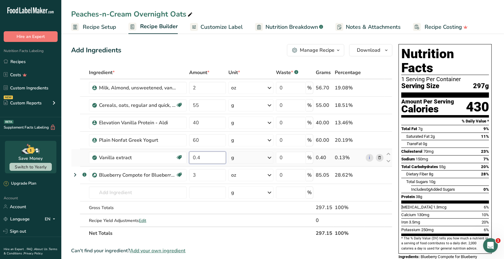
click at [202, 156] on input "0.4" at bounding box center [207, 158] width 37 height 12
type input "0.3"
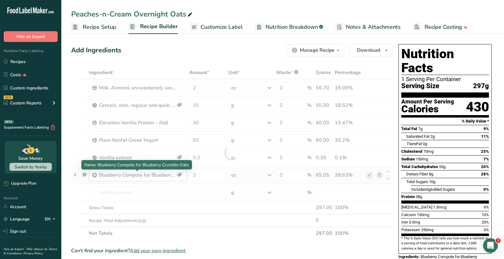
click at [172, 177] on div "Ingredient * Amount * Unit * Waste * .a-a{fill:#347362;}.b-a{fill:#fff;} Grams …" at bounding box center [231, 153] width 321 height 174
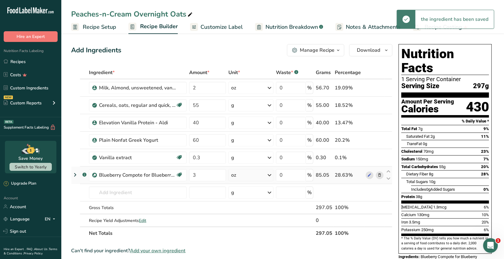
click at [380, 175] on icon at bounding box center [379, 175] width 4 height 6
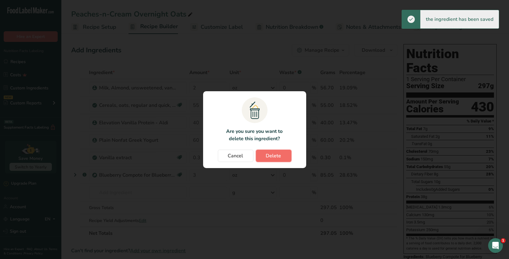
click at [279, 159] on span "Delete" at bounding box center [273, 155] width 15 height 7
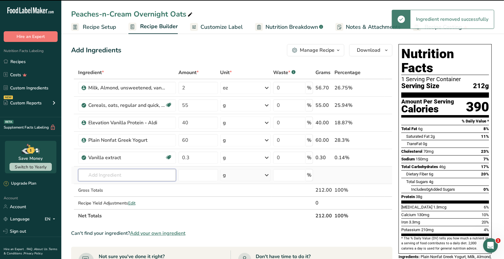
click at [93, 174] on input "text" at bounding box center [127, 175] width 98 height 12
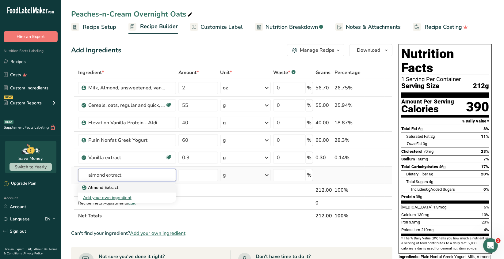
type input "almond extract"
click at [111, 190] on link "Almond Extract" at bounding box center [127, 188] width 98 height 10
type input "Almond Extract"
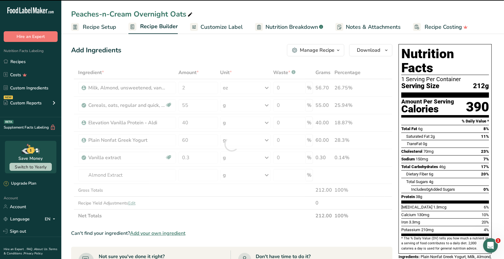
type input "0"
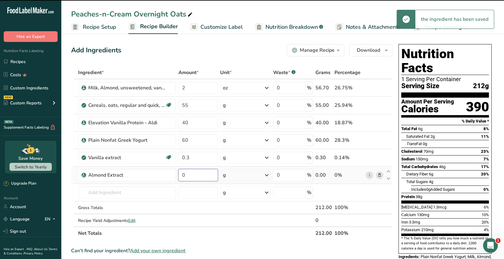
click at [187, 175] on input "0" at bounding box center [198, 175] width 40 height 12
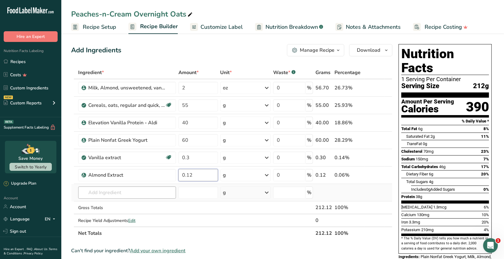
type input "0.12"
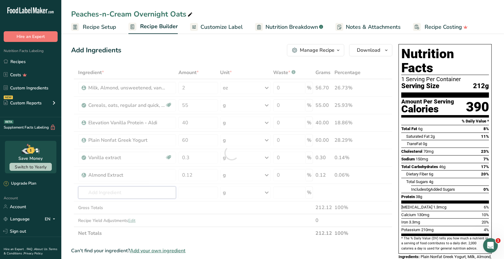
drag, startPoint x: 131, startPoint y: 194, endPoint x: 153, endPoint y: 192, distance: 22.8
click at [132, 192] on div "Ingredient * Amount * Unit * Waste * .a-a{fill:#347362;}.b-a{fill:#fff;} Grams …" at bounding box center [231, 153] width 321 height 174
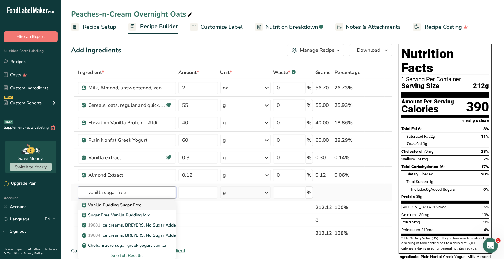
type input "vanilla sugar free"
click at [132, 204] on p "Vanilla Pudding Sugar Free" at bounding box center [112, 205] width 59 height 6
type input "Vanilla Pudding Sugar Free"
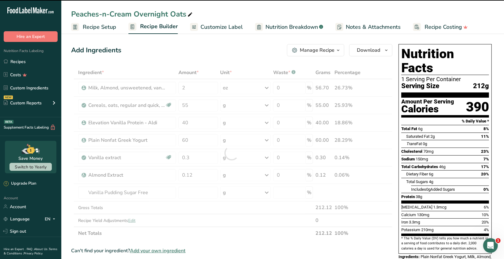
type input "0"
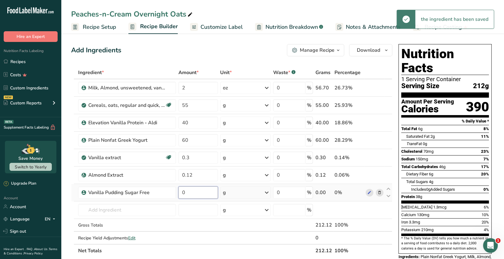
click at [191, 194] on input "0" at bounding box center [198, 193] width 40 height 12
type input "2"
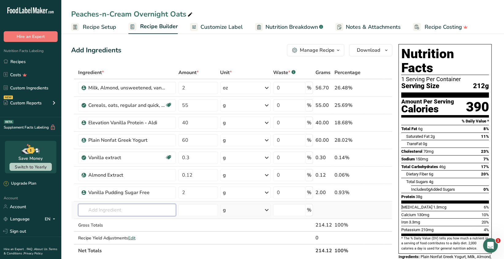
click at [151, 209] on div "Ingredient * Amount * Unit * Waste * .a-a{fill:#347362;}.b-a{fill:#fff;} Grams …" at bounding box center [231, 161] width 321 height 191
click at [388, 189] on icon at bounding box center [388, 189] width 7 height 5
type input "2"
type input "0.12"
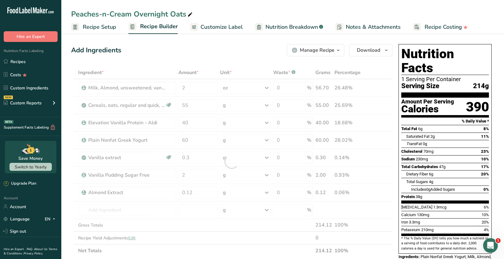
click at [388, 171] on div at bounding box center [231, 161] width 321 height 191
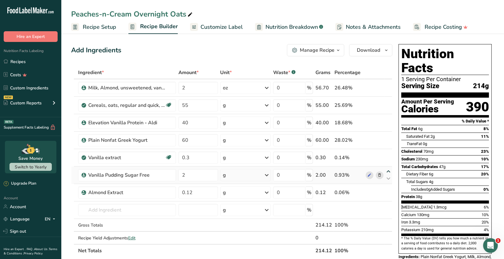
click at [389, 171] on icon at bounding box center [388, 172] width 7 height 5
type input "2"
type input "0.3"
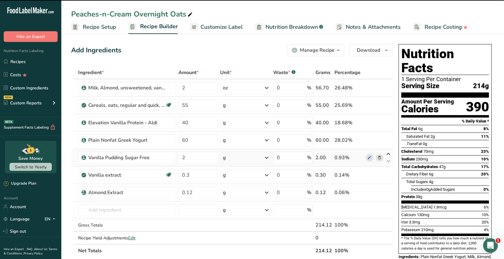
click at [389, 154] on icon at bounding box center [388, 154] width 7 height 5
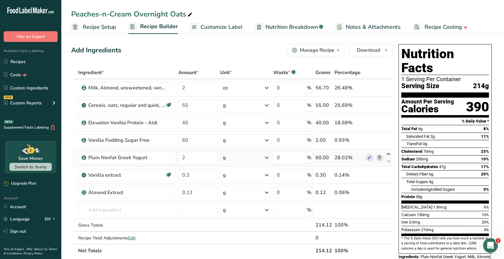
type input "2"
type input "60"
click at [389, 143] on icon at bounding box center [388, 144] width 7 height 5
type input "60"
type input "2"
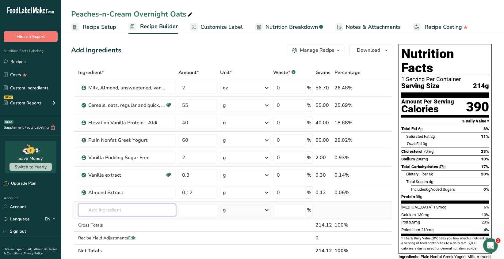
click at [92, 210] on input "text" at bounding box center [127, 210] width 98 height 12
type input "peach compote"
click at [105, 190] on p "Peach Compote" at bounding box center [101, 189] width 36 height 6
type input "Peach Compote"
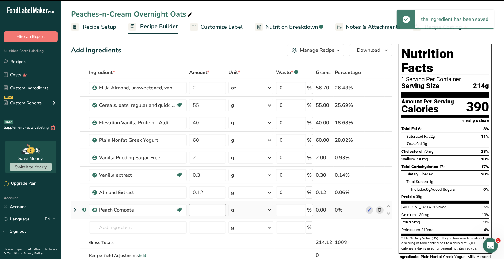
type input "0"
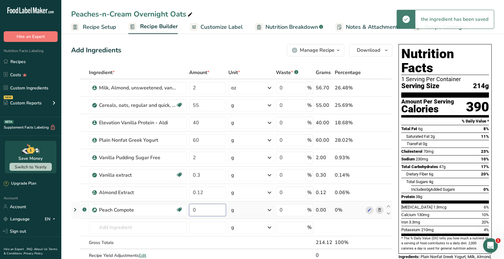
drag, startPoint x: 201, startPoint y: 211, endPoint x: 196, endPoint y: 213, distance: 5.6
click at [201, 209] on input "0" at bounding box center [207, 210] width 37 height 12
type input "3"
click at [269, 212] on div "Ingredient * Amount * Unit * Waste * .a-a{fill:#347362;}.b-a{fill:#fff;} Grams …" at bounding box center [231, 170] width 321 height 209
click at [269, 212] on icon at bounding box center [269, 210] width 7 height 11
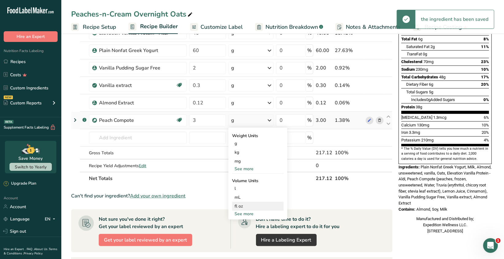
scroll to position [92, 0]
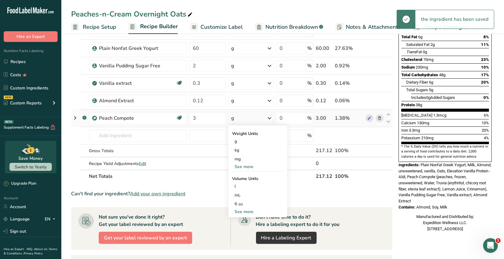
click at [242, 168] on div "See more" at bounding box center [258, 167] width 52 height 6
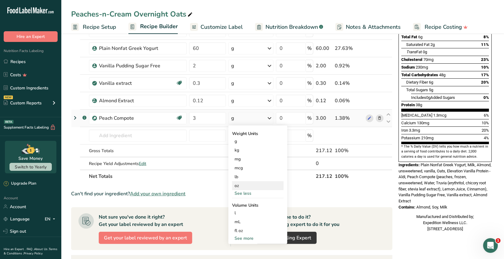
click at [235, 188] on div "oz" at bounding box center [258, 186] width 52 height 9
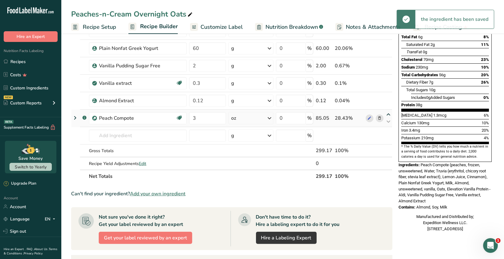
click at [387, 115] on icon at bounding box center [388, 115] width 7 height 5
type input "3"
type input "0.12"
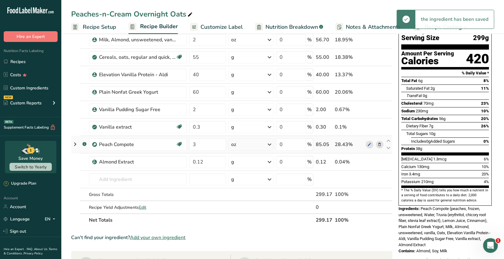
scroll to position [31, 0]
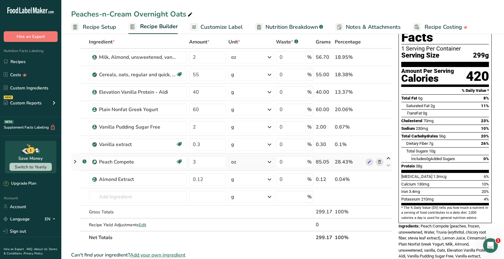
click at [389, 158] on icon at bounding box center [388, 158] width 7 height 5
type input "3"
click at [388, 176] on icon at bounding box center [388, 176] width 7 height 5
type input "0.12"
type input "0.3"
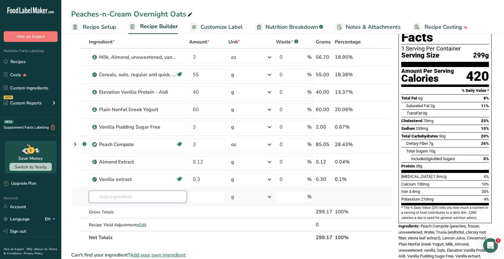
click at [111, 196] on input "text" at bounding box center [138, 197] width 98 height 12
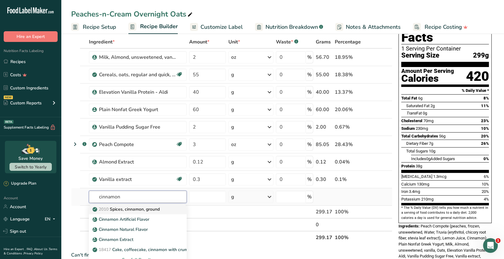
type input "cinnamon"
click at [137, 207] on p "2010 Spices, cinnamon, ground" at bounding box center [127, 209] width 66 height 6
type input "Spices, cinnamon, ground"
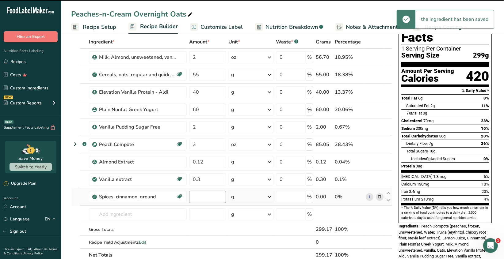
type input "0"
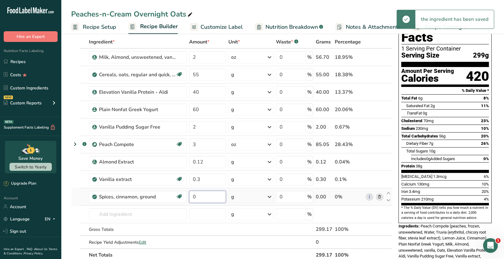
click at [196, 202] on input "0" at bounding box center [207, 197] width 37 height 12
type input "0.6"
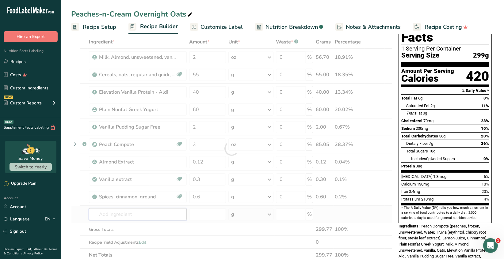
click at [141, 215] on div "Ingredient * Amount * Unit * Waste * .a-a{fill:#347362;}.b-a{fill:#fff;} Grams …" at bounding box center [231, 149] width 321 height 226
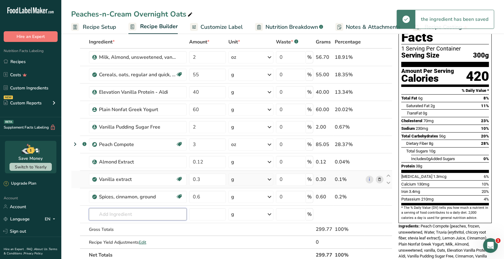
scroll to position [0, 0]
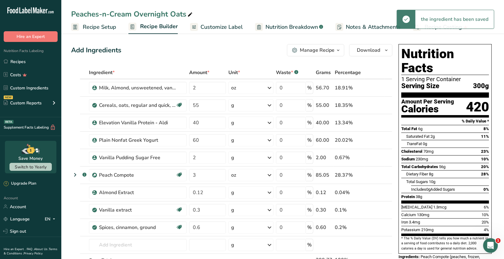
click at [340, 52] on icon "button" at bounding box center [338, 51] width 5 height 8
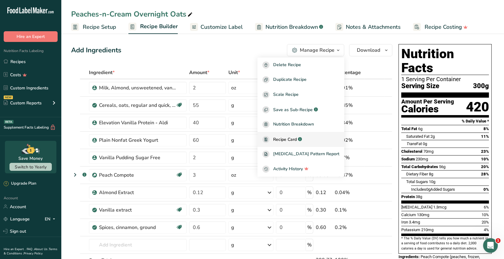
click at [294, 139] on span "Recipe Card" at bounding box center [285, 139] width 24 height 6
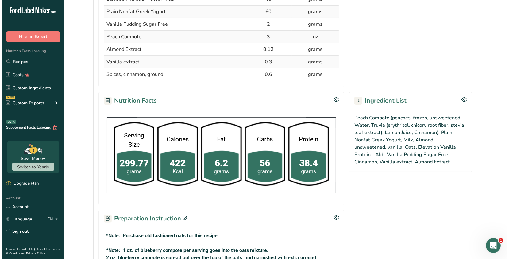
scroll to position [337, 0]
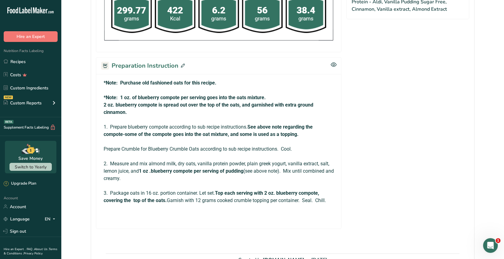
click at [183, 64] on icon at bounding box center [183, 66] width 4 height 4
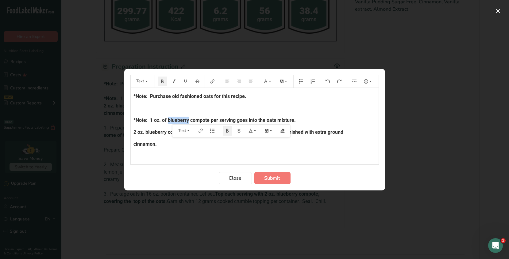
drag, startPoint x: 185, startPoint y: 119, endPoint x: 169, endPoint y: 119, distance: 16.6
click at [169, 119] on span "*Note: 1 oz. of blueberry compote per serving goes into the oats mixture." at bounding box center [215, 120] width 162 height 6
drag, startPoint x: 182, startPoint y: 132, endPoint x: 162, endPoint y: 131, distance: 19.9
click at [162, 131] on span "2 oz. blueberry compote is spread out over the top of the oats, and garnished w…" at bounding box center [239, 132] width 210 height 6
click at [216, 150] on div "*Note: Purchase old fashioned oats for this recipe. ﻿ *Note: 1 oz. of peach com…" at bounding box center [255, 189] width 248 height 202
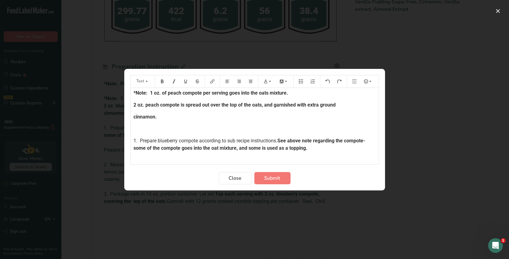
scroll to position [37, 0]
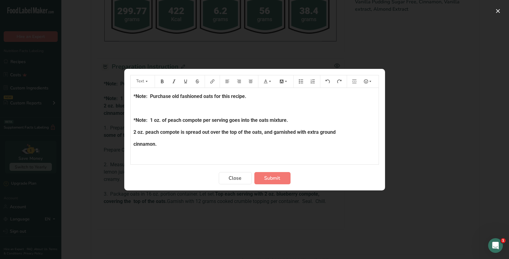
scroll to position [37, 0]
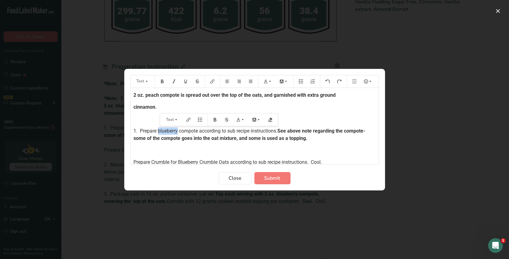
drag, startPoint x: 178, startPoint y: 130, endPoint x: 159, endPoint y: 130, distance: 19.6
click at [159, 130] on span "1. Prepare blueberry compote according to sub recipe instructions." at bounding box center [206, 131] width 144 height 6
click at [349, 146] on div "*Note: Purchase old fashioned oats for this recipe. ﻿ *Note: 1 oz. of peach com…" at bounding box center [255, 152] width 248 height 202
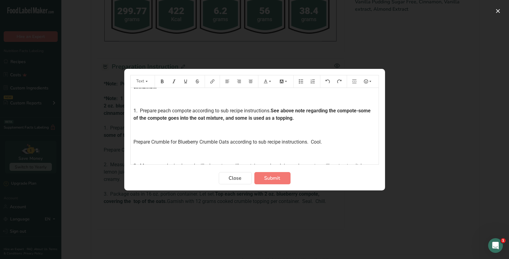
scroll to position [68, 0]
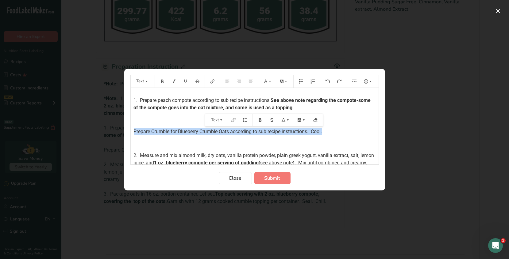
drag, startPoint x: 327, startPoint y: 132, endPoint x: 129, endPoint y: 129, distance: 197.8
click at [129, 129] on section "Text *Note: Purchase old fashioned oats for this recipe. ﻿ *Note: 1 oz. of peac…" at bounding box center [254, 130] width 261 height 122
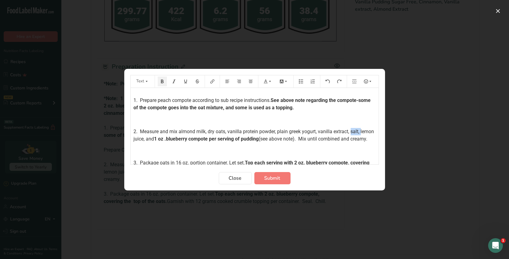
drag, startPoint x: 360, startPoint y: 131, endPoint x: 351, endPoint y: 131, distance: 8.9
click at [351, 131] on span "2. Measure and mix almond milk, dry oats, vanilla protein powder, plain greek y…" at bounding box center [255, 135] width 242 height 13
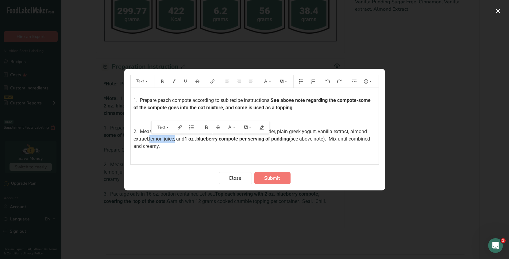
drag, startPoint x: 176, startPoint y: 139, endPoint x: 147, endPoint y: 144, distance: 29.5
click at [150, 139] on span "2. Measure and mix almond milk, dry oats, vanilla protein powder, plain greek y…" at bounding box center [251, 135] width 235 height 13
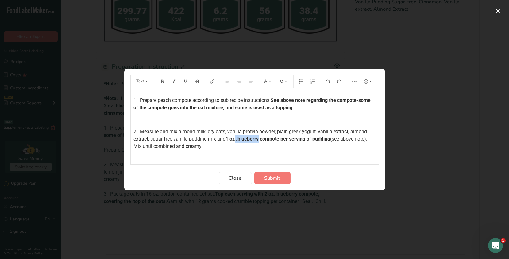
drag, startPoint x: 259, startPoint y: 138, endPoint x: 232, endPoint y: 139, distance: 27.6
click at [235, 140] on span "1 oz .blueberry compote per serving of pudding" at bounding box center [278, 139] width 105 height 6
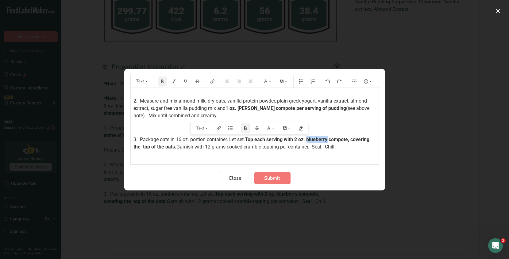
drag, startPoint x: 328, startPoint y: 139, endPoint x: 308, endPoint y: 139, distance: 19.3
click at [308, 139] on span "Top each serving with 2 oz. blueberry compote, covering the top of the oats." at bounding box center [252, 143] width 237 height 13
drag, startPoint x: 265, startPoint y: 160, endPoint x: 268, endPoint y: 158, distance: 3.5
click at [266, 159] on p "﻿" at bounding box center [255, 158] width 242 height 7
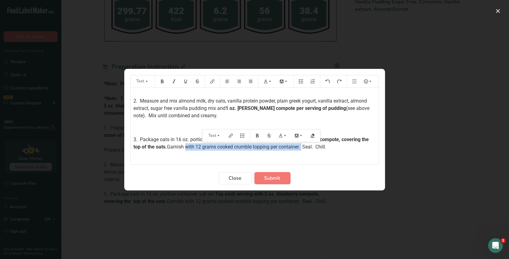
drag, startPoint x: 313, startPoint y: 147, endPoint x: 198, endPoint y: 148, distance: 115.6
click at [198, 148] on span "Garnish with 12 grams cooked crumble topping per container. Seal. Chill." at bounding box center [246, 147] width 159 height 6
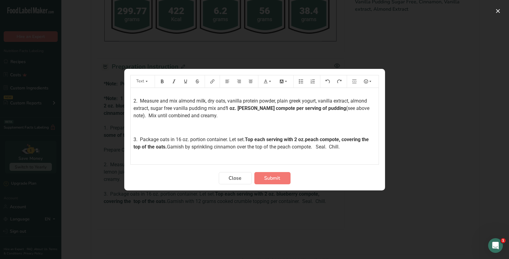
click at [308, 140] on span "Top each serving with 2 oz.peach compote, covering the top of the oats." at bounding box center [253, 143] width 238 height 13
click at [273, 181] on span "Submit" at bounding box center [272, 178] width 16 height 7
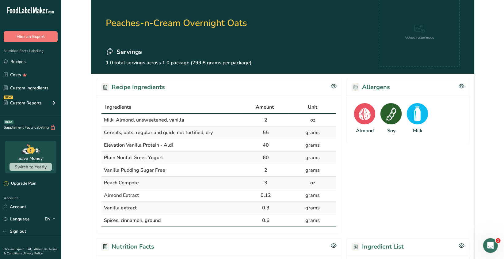
scroll to position [0, 0]
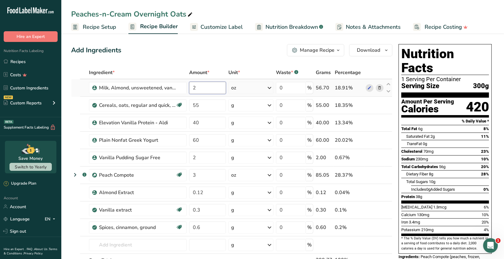
click at [201, 90] on input "2" at bounding box center [207, 88] width 37 height 12
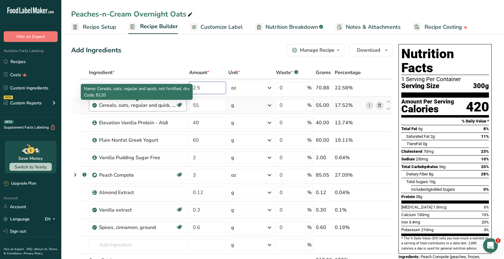
type input "2.5"
click at [137, 106] on div "Ingredient * Amount * Unit * Waste * .a-a{fill:#347362;}.b-a{fill:#fff;} Grams …" at bounding box center [231, 179] width 321 height 226
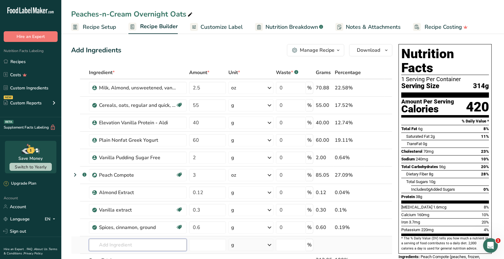
click at [160, 246] on input "text" at bounding box center [138, 245] width 98 height 12
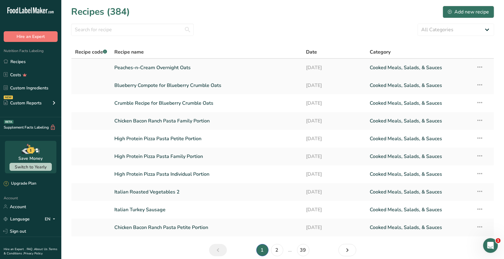
click at [182, 71] on link "Peaches-n-Cream Overnight Oats" at bounding box center [207, 67] width 184 height 13
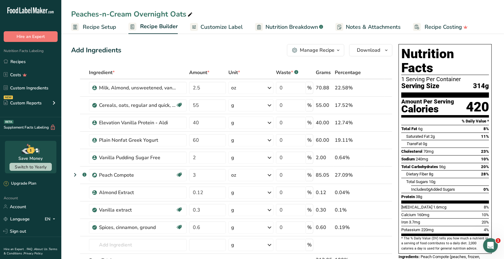
click at [230, 29] on span "Customize Label" at bounding box center [222, 27] width 42 height 8
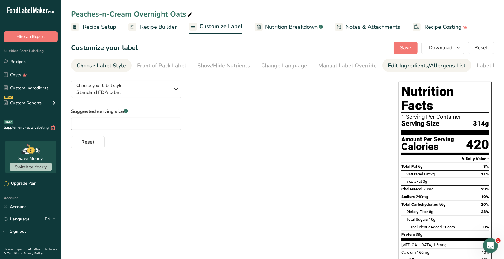
click at [393, 64] on div "Edit Ingredients/Allergens List" at bounding box center [427, 66] width 78 height 8
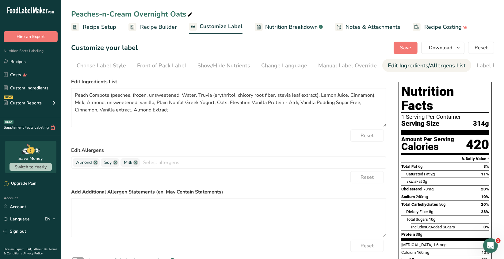
scroll to position [0, 22]
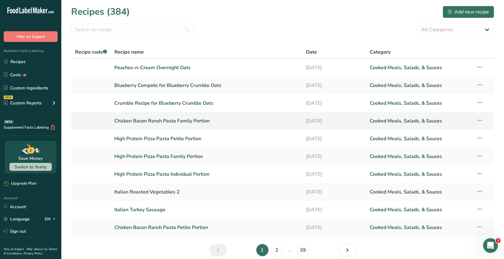
click at [188, 124] on link "Chicken Bacon Ranch Pasta Family Portion" at bounding box center [207, 121] width 184 height 13
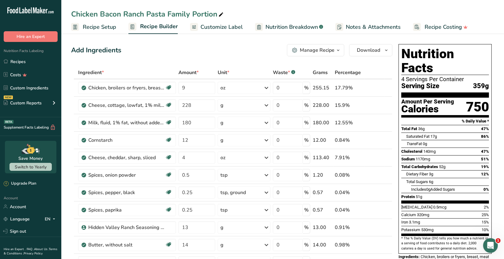
click at [231, 29] on span "Customize Label" at bounding box center [222, 27] width 42 height 8
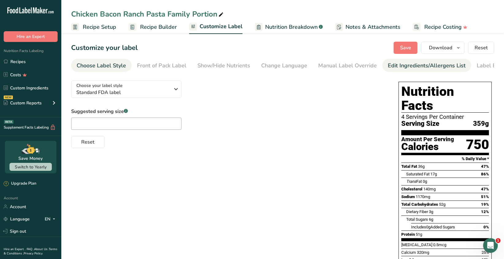
click at [392, 65] on div "Edit Ingredients/Allergens List" at bounding box center [427, 66] width 78 height 8
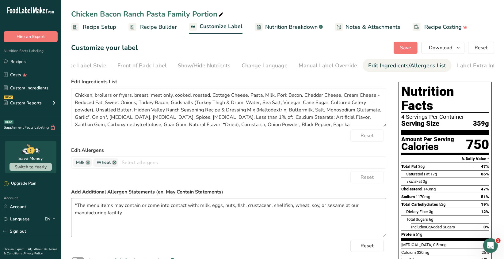
scroll to position [0, 22]
drag, startPoint x: 142, startPoint y: 214, endPoint x: 52, endPoint y: 206, distance: 89.6
click at [52, 206] on div ".a-20{fill:#fff;} Hire an Expert Nutrition Facts Labeling Recipes Costs Custom …" at bounding box center [252, 219] width 504 height 438
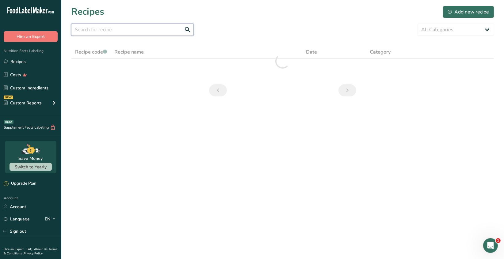
click at [91, 30] on input "text" at bounding box center [132, 30] width 123 height 12
type input "p"
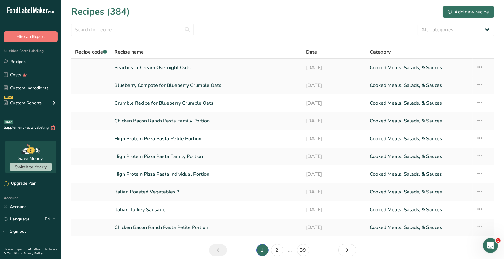
click at [173, 71] on link "Peaches-n-Cream Overnight Oats" at bounding box center [207, 67] width 184 height 13
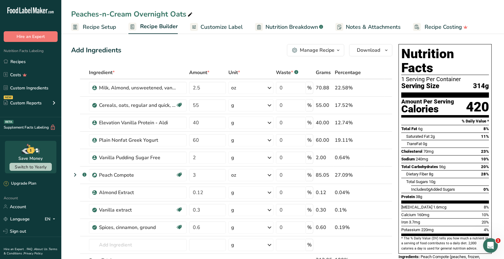
click at [227, 27] on span "Customize Label" at bounding box center [222, 27] width 42 height 8
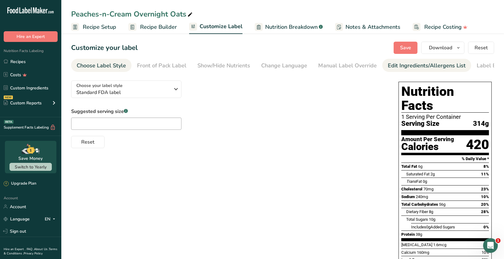
click at [391, 62] on div "Edit Ingredients/Allergens List" at bounding box center [427, 66] width 78 height 8
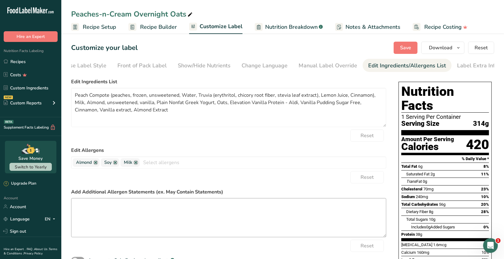
scroll to position [0, 22]
click at [79, 209] on textarea at bounding box center [228, 217] width 315 height 39
paste textarea "*The menu items may contain or come into contact with: milk, eggs, nuts, fish, …"
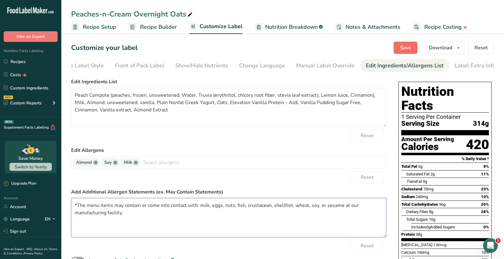
type textarea "*The menu items may contain or come into contact with: milk, eggs, nuts, fish, …"
click at [403, 48] on span "Save" at bounding box center [405, 47] width 11 height 7
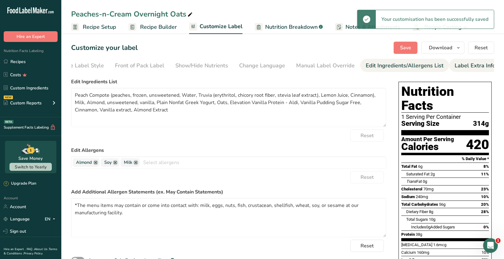
click at [465, 68] on div "Label Extra Info" at bounding box center [475, 66] width 41 height 8
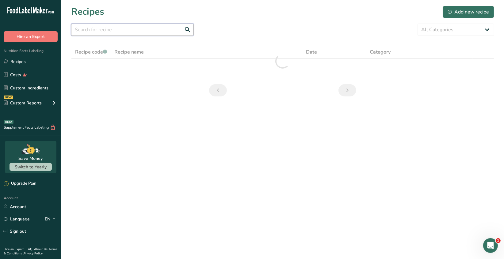
click at [82, 30] on input "text" at bounding box center [132, 30] width 123 height 12
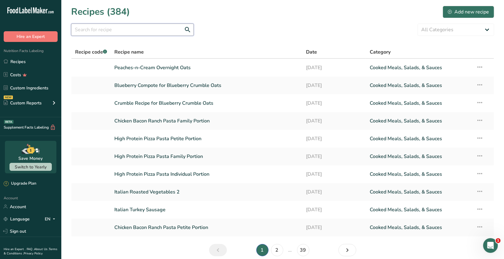
type input "P"
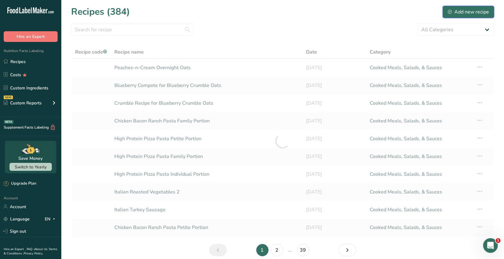
click at [463, 11] on div "Add new recipe" at bounding box center [468, 11] width 41 height 7
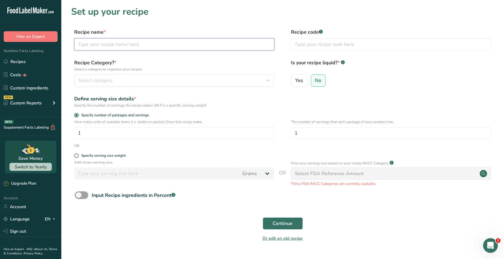
click at [92, 47] on input "text" at bounding box center [174, 44] width 200 height 12
type input "Pumpkin Spice Latte Overnight Oats"
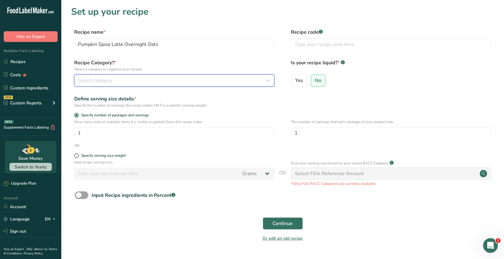
click at [255, 82] on div "Select category" at bounding box center [172, 80] width 189 height 7
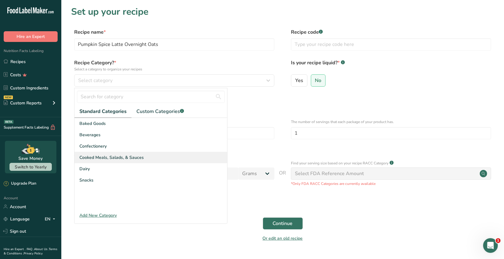
click at [140, 158] on span "Cooked Meals, Salads, & Sauces" at bounding box center [111, 158] width 64 height 6
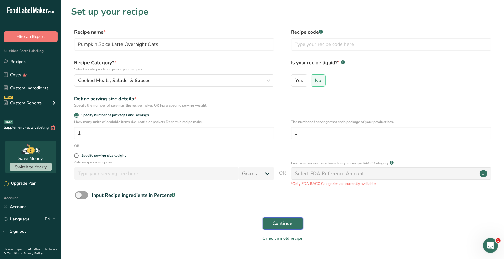
drag, startPoint x: 292, startPoint y: 226, endPoint x: 290, endPoint y: 217, distance: 9.1
click at [292, 225] on span "Continue" at bounding box center [283, 223] width 20 height 7
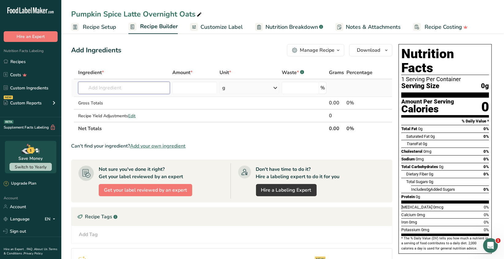
click at [94, 87] on input "text" at bounding box center [123, 88] width 91 height 12
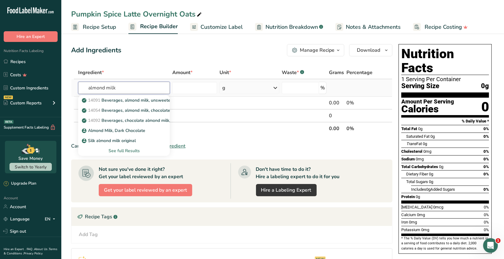
type input "almond milk"
click at [119, 153] on div "See full Results" at bounding box center [124, 151] width 82 height 6
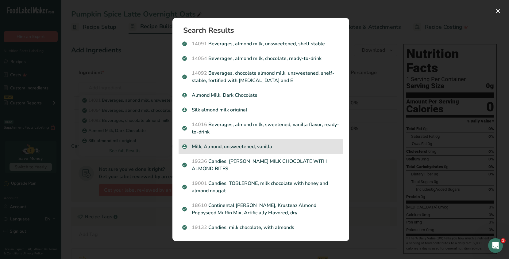
click at [242, 149] on p "Milk, Almond, unsweetened, vanilla" at bounding box center [260, 146] width 157 height 7
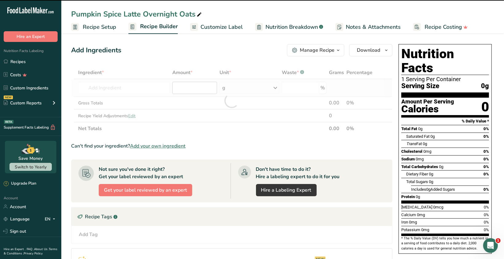
type input "0"
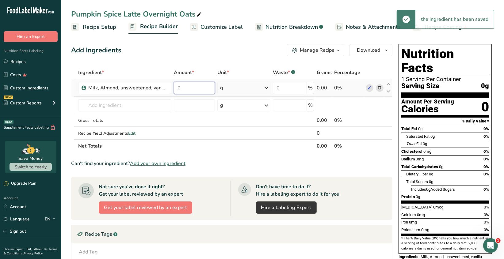
click at [183, 87] on input "0" at bounding box center [194, 88] width 41 height 12
type input "3"
click at [267, 89] on div "Ingredient * Amount * Unit * Waste * .a-a{fill:#347362;}.b-a{fill:#fff;} Grams …" at bounding box center [231, 109] width 321 height 86
click at [267, 88] on icon at bounding box center [266, 87] width 7 height 11
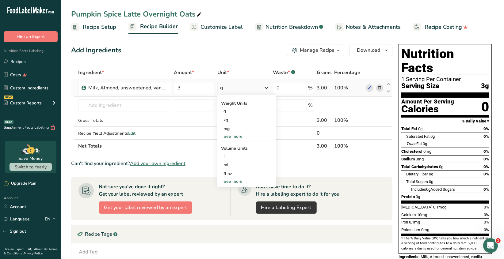
click at [239, 137] on div "See more" at bounding box center [247, 136] width 52 height 6
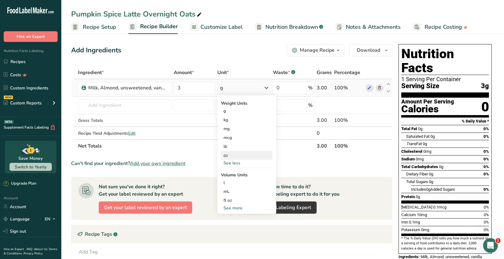
click at [232, 156] on div "oz" at bounding box center [247, 155] width 52 height 9
